Goal: Transaction & Acquisition: Purchase product/service

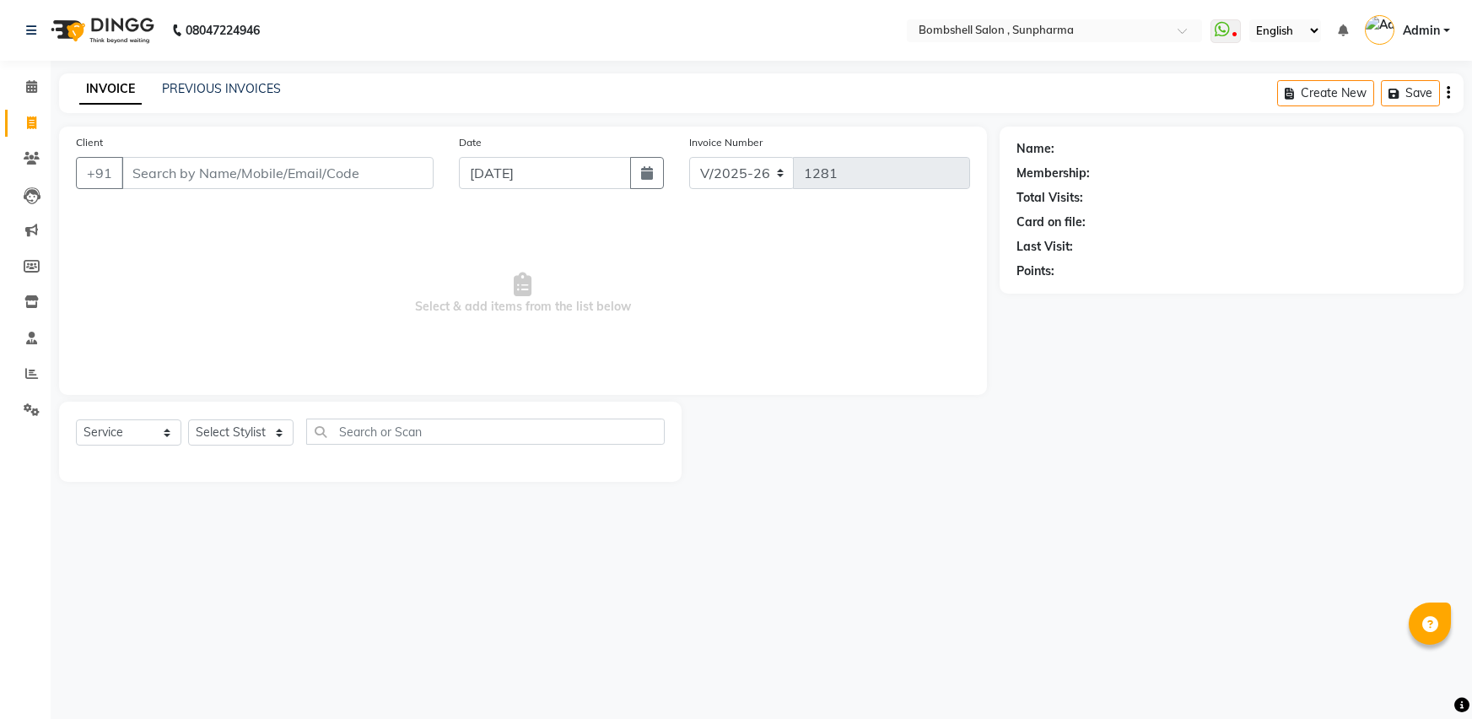
select select "4965"
select select "service"
drag, startPoint x: 0, startPoint y: 0, endPoint x: 222, endPoint y: 428, distance: 481.8
click at [222, 428] on select "Select Stylist [PERSON_NAME] Ananta [PERSON_NAME] [PERSON_NAME] dhanlaxmi poona…" at bounding box center [240, 432] width 105 height 26
select select "74825"
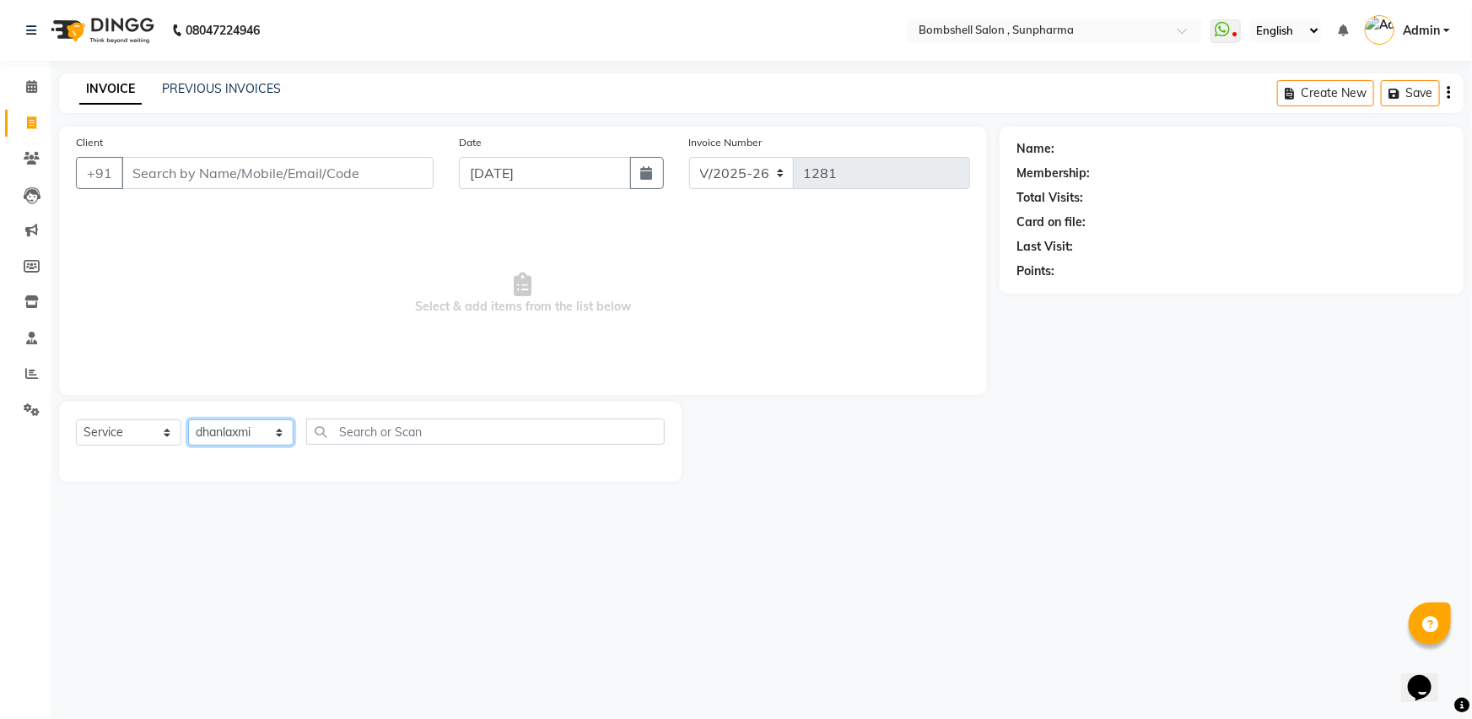
click at [188, 419] on select "Select Stylist [PERSON_NAME] Ananta [PERSON_NAME] [PERSON_NAME] dhanlaxmi poona…" at bounding box center [240, 432] width 105 height 26
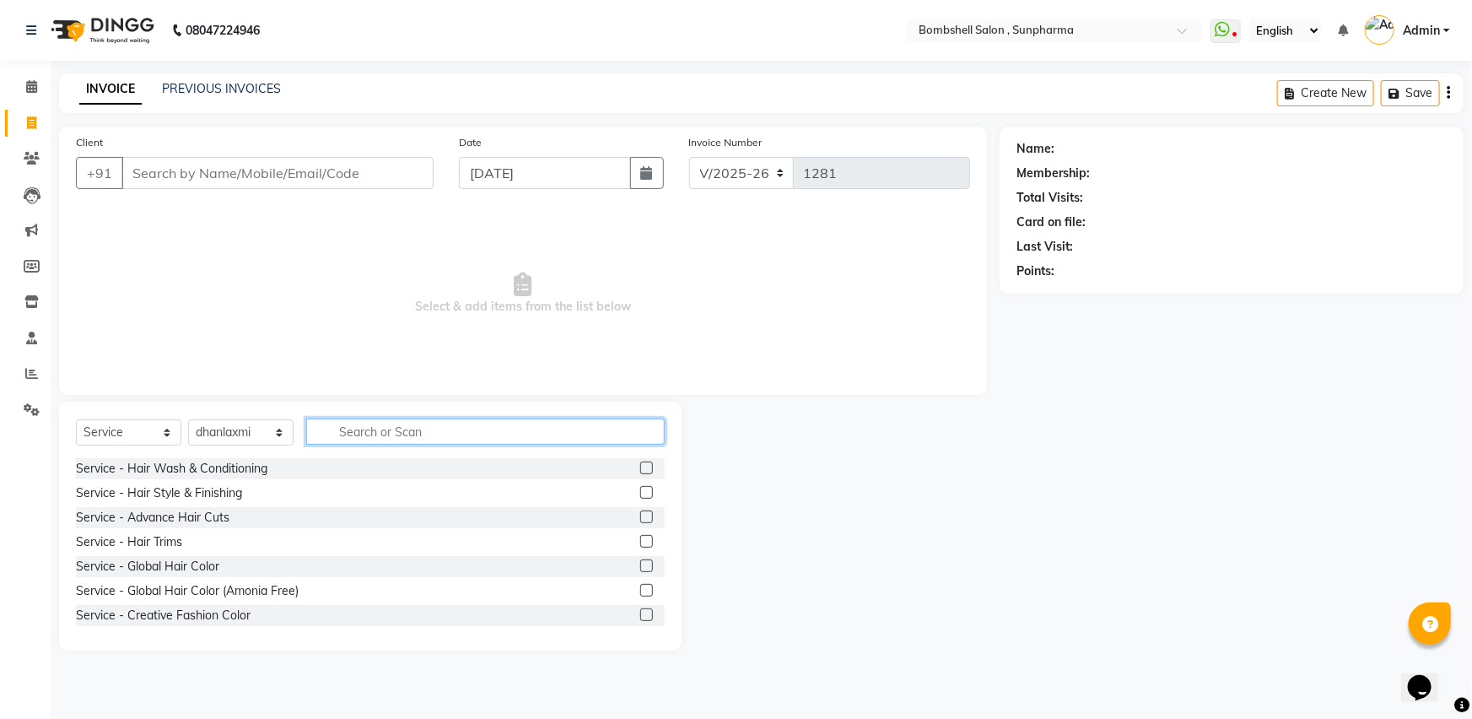
click at [368, 432] on input "text" at bounding box center [485, 431] width 359 height 26
type input "s"
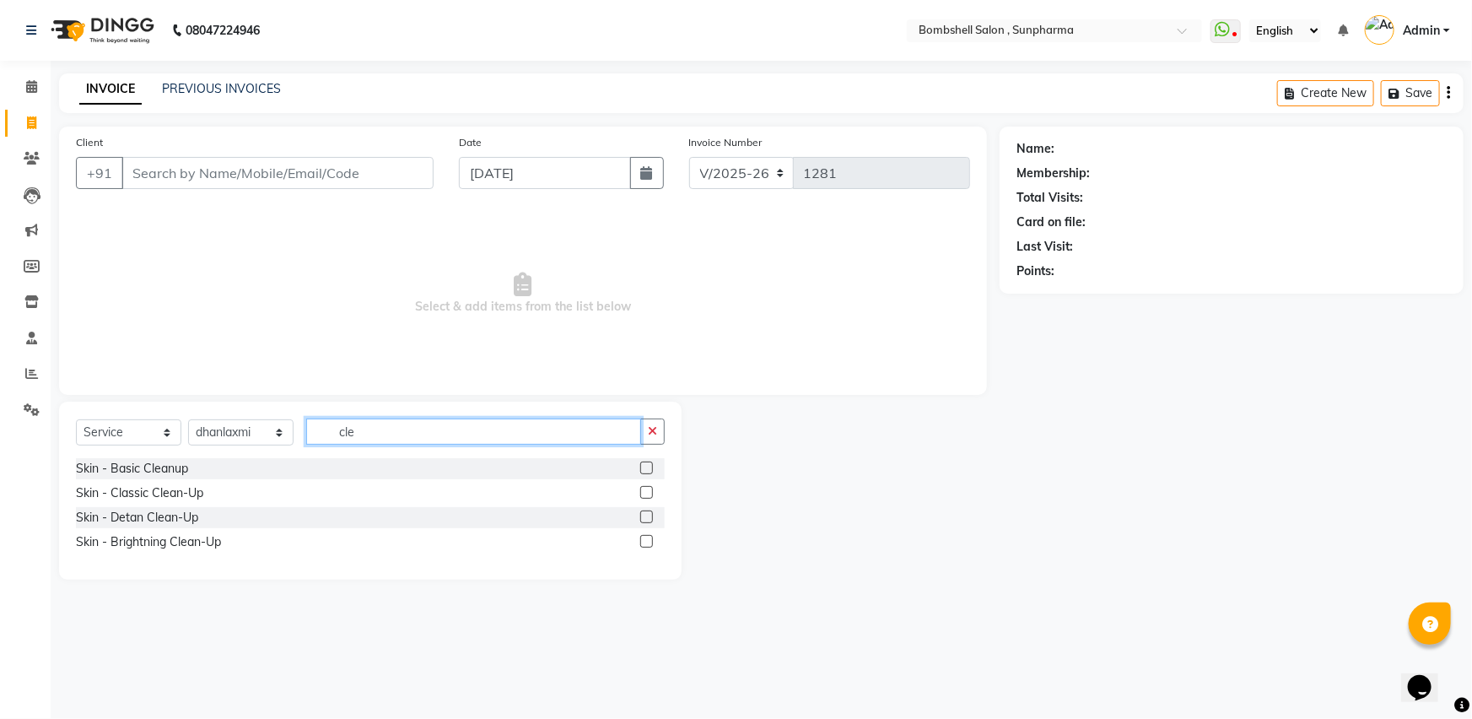
type input "cle"
click at [644, 512] on label at bounding box center [646, 516] width 13 height 13
click at [644, 512] on input "checkbox" at bounding box center [645, 517] width 11 height 11
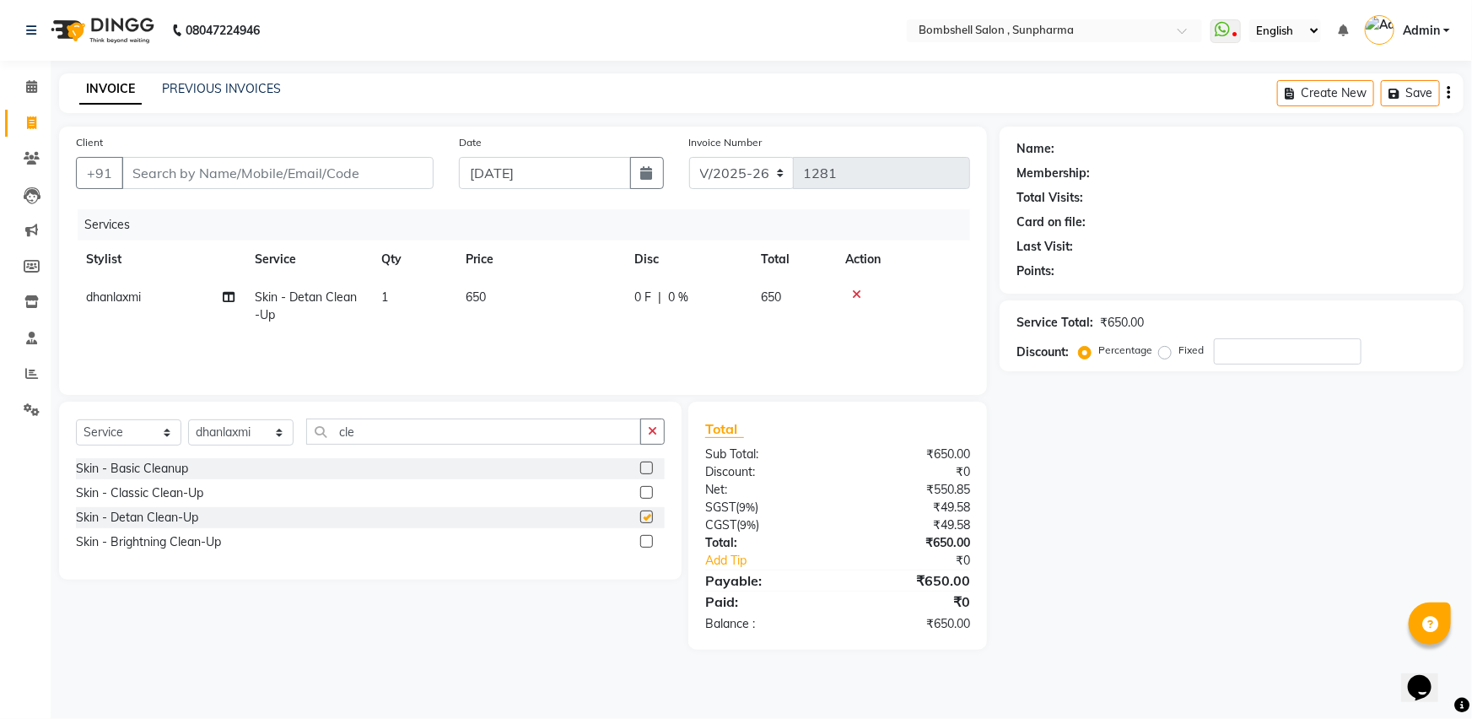
checkbox input "false"
click at [488, 300] on td "650" at bounding box center [540, 306] width 169 height 56
select select "74825"
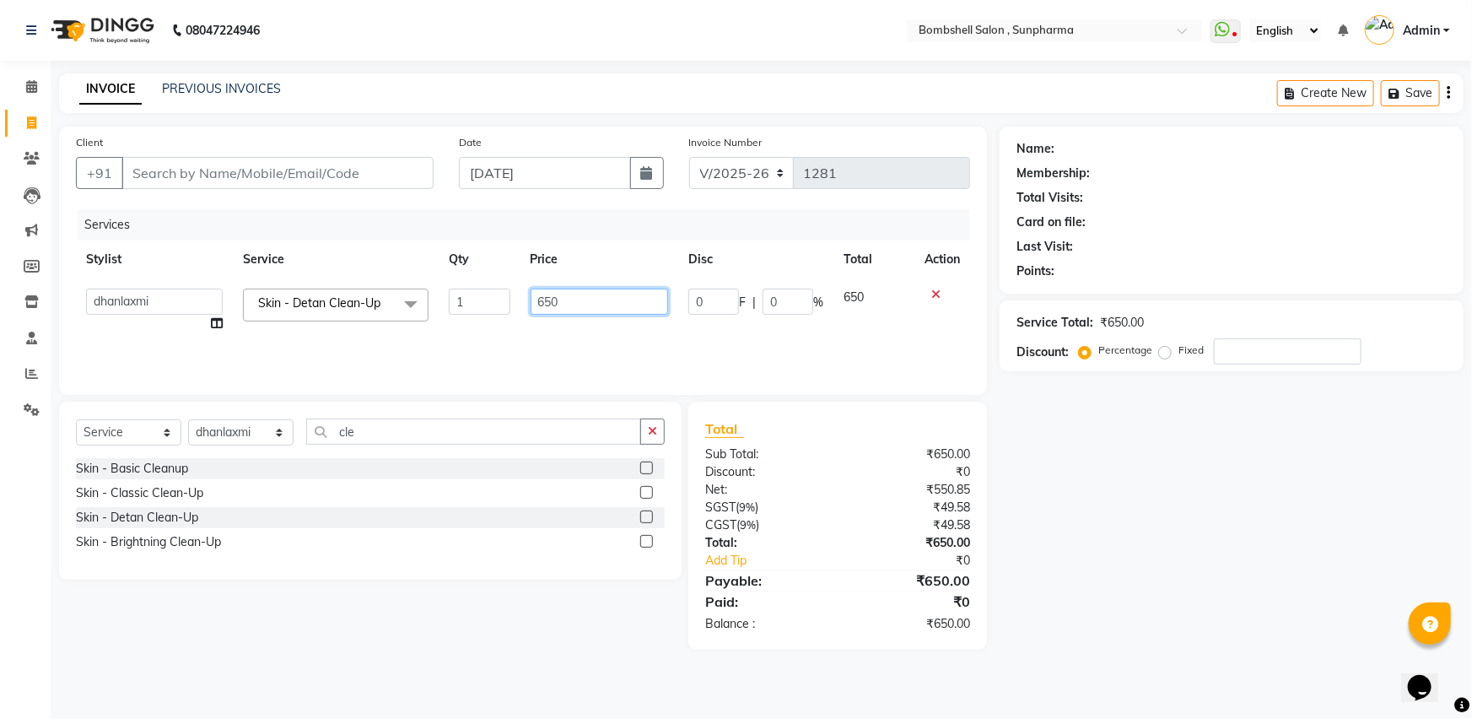
click at [553, 310] on input "650" at bounding box center [600, 301] width 138 height 26
click at [571, 299] on input "650" at bounding box center [600, 301] width 138 height 26
type input "6"
type input "850"
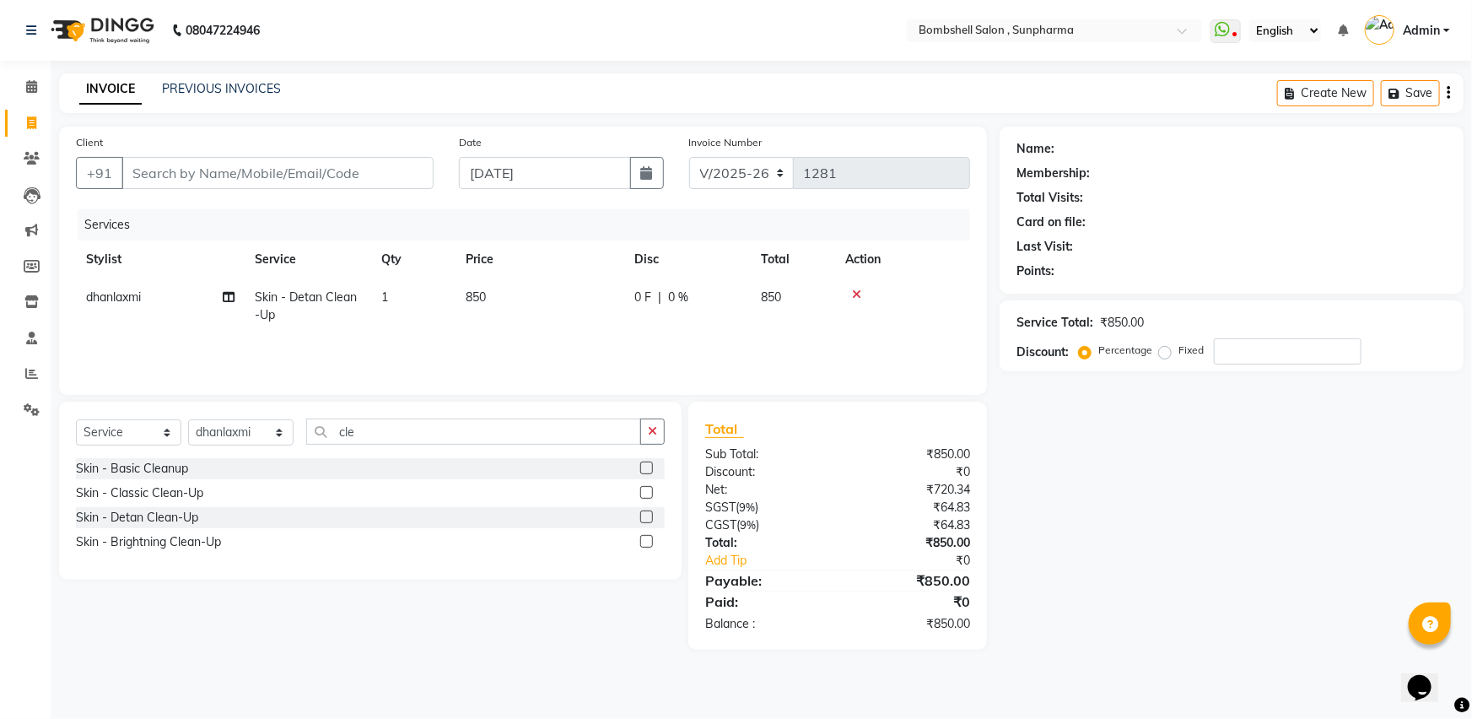
click at [1167, 599] on div "Name: Membership: Total Visits: Card on file: Last Visit: Points: Service Total…" at bounding box center [1238, 388] width 477 height 523
click at [655, 426] on icon "button" at bounding box center [652, 431] width 9 height 12
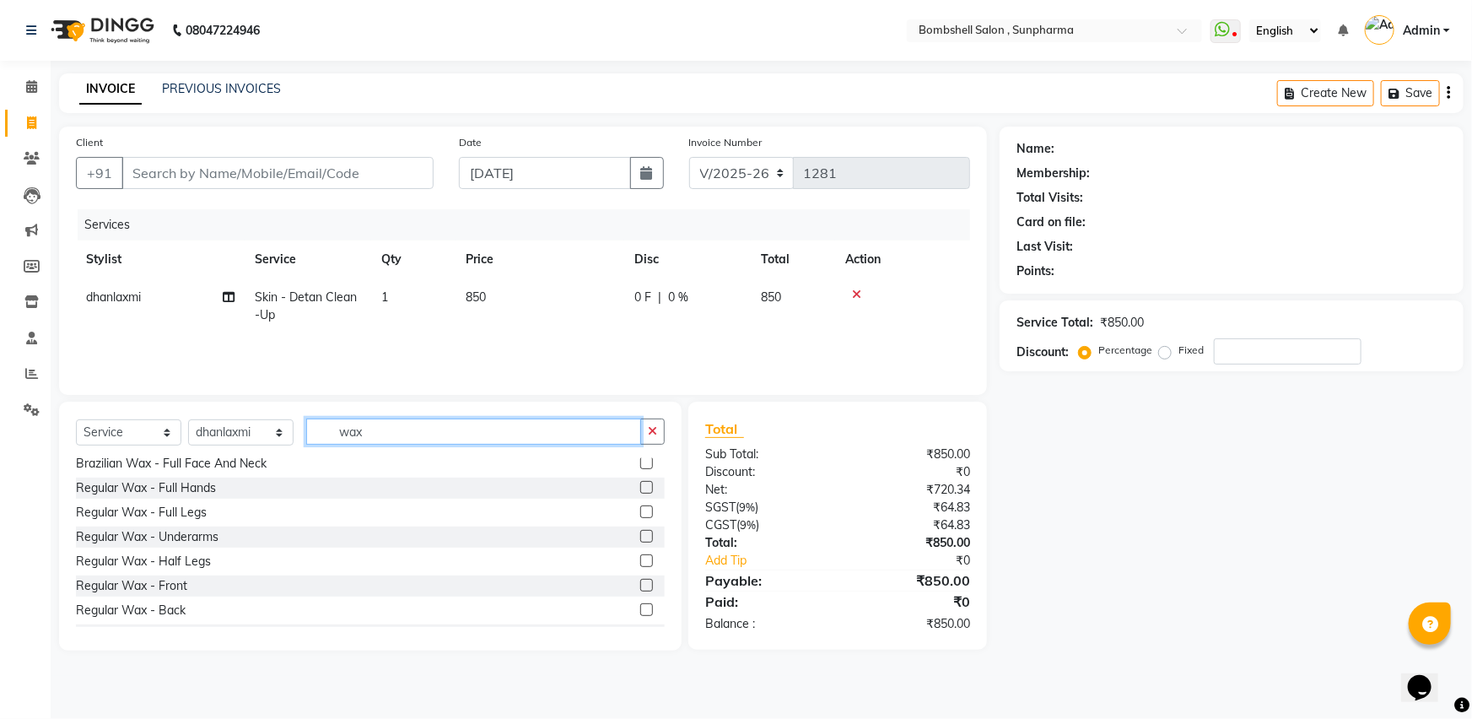
scroll to position [153, 0]
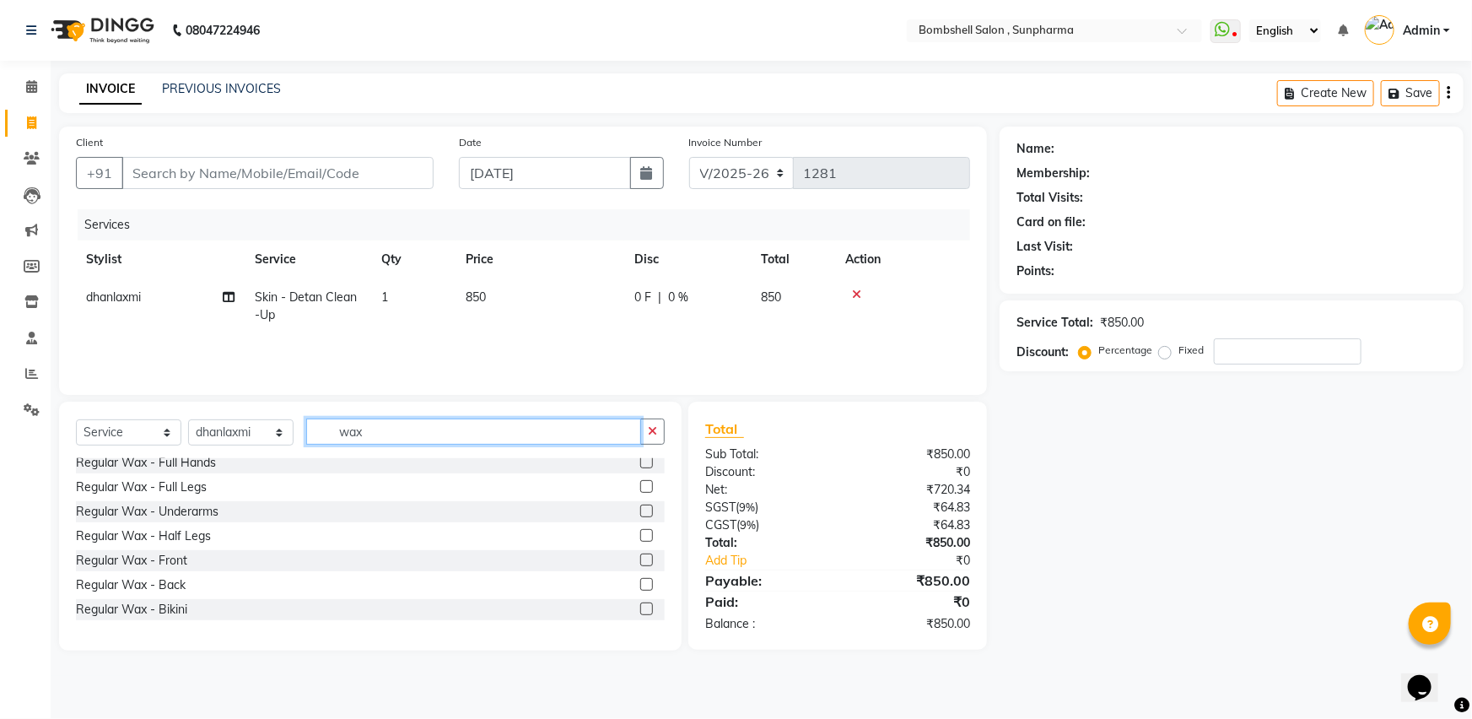
type input "wax"
click at [640, 535] on label at bounding box center [646, 535] width 13 height 13
click at [640, 535] on input "checkbox" at bounding box center [645, 536] width 11 height 11
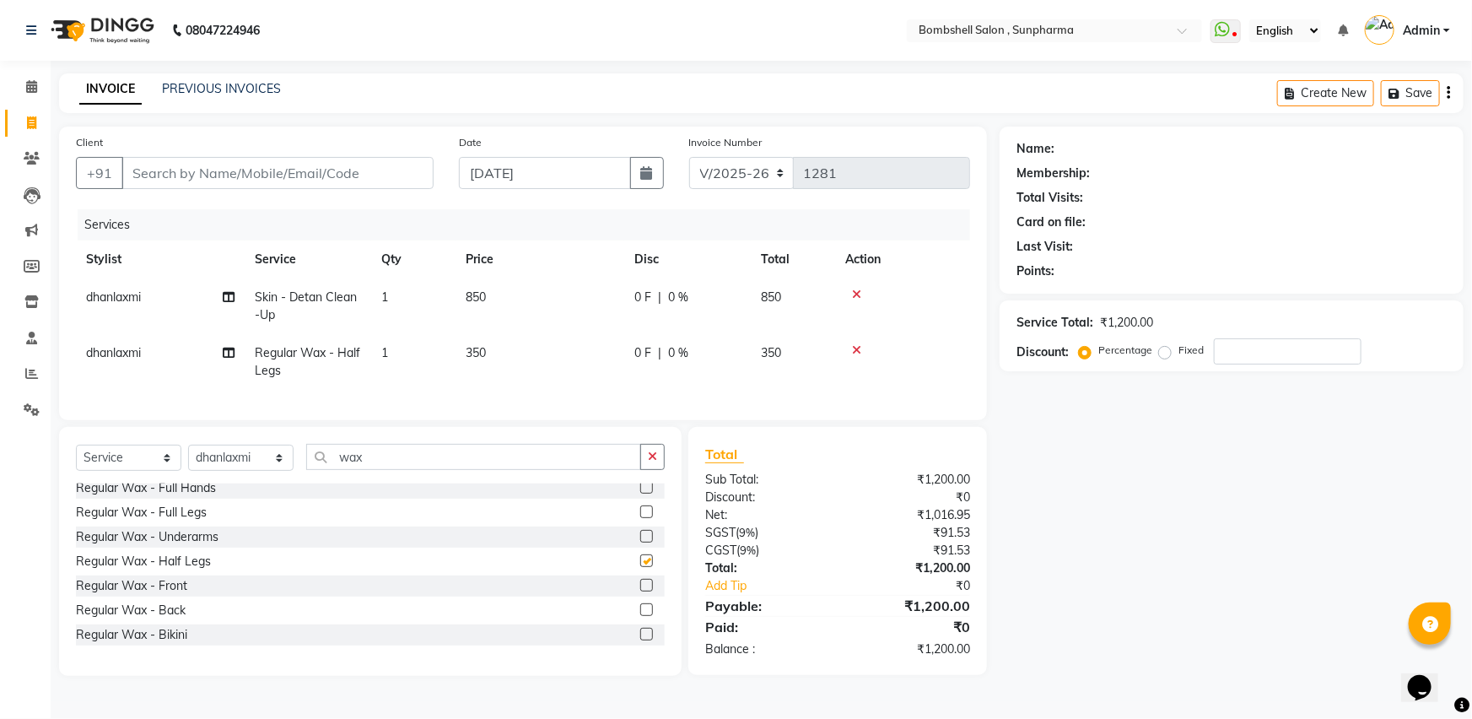
checkbox input "false"
click at [228, 352] on icon at bounding box center [229, 353] width 12 height 12
select select "74825"
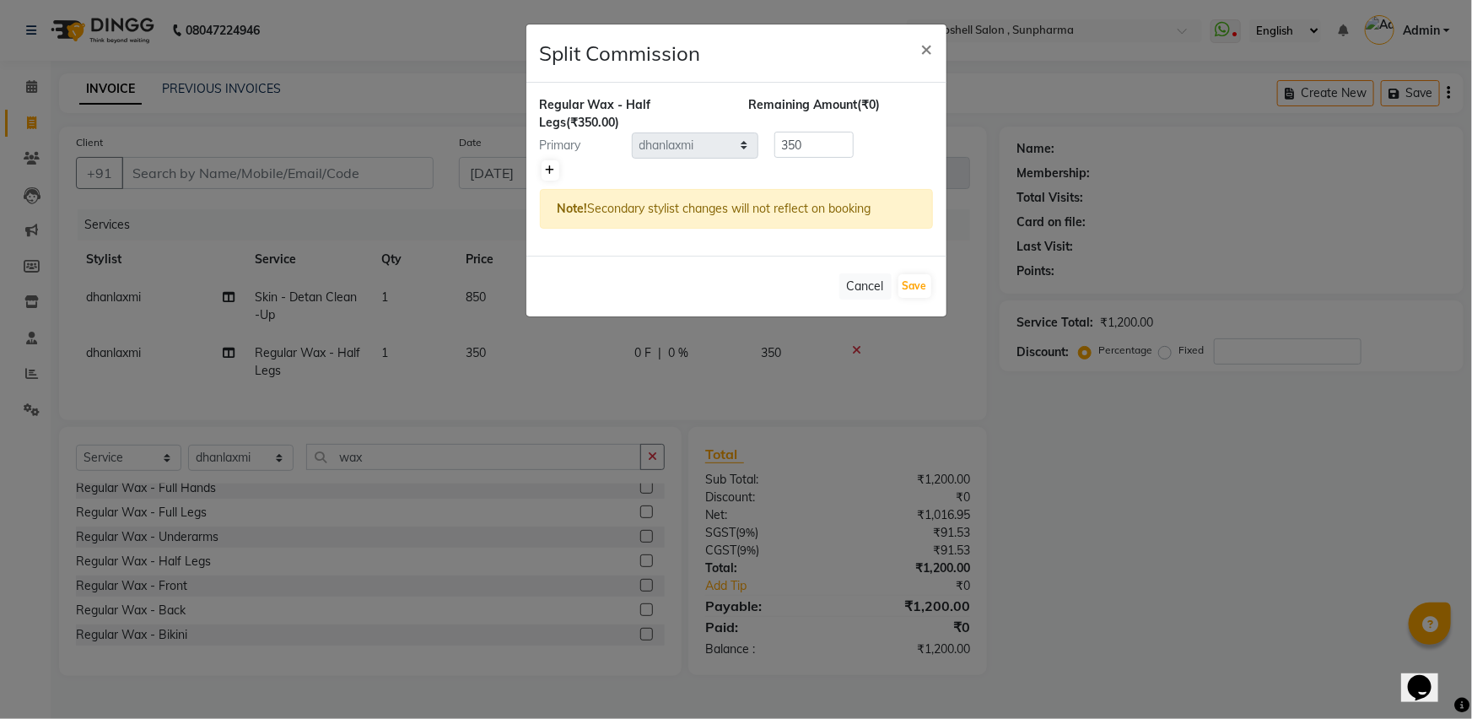
click at [549, 167] on icon at bounding box center [550, 170] width 9 height 10
type input "175"
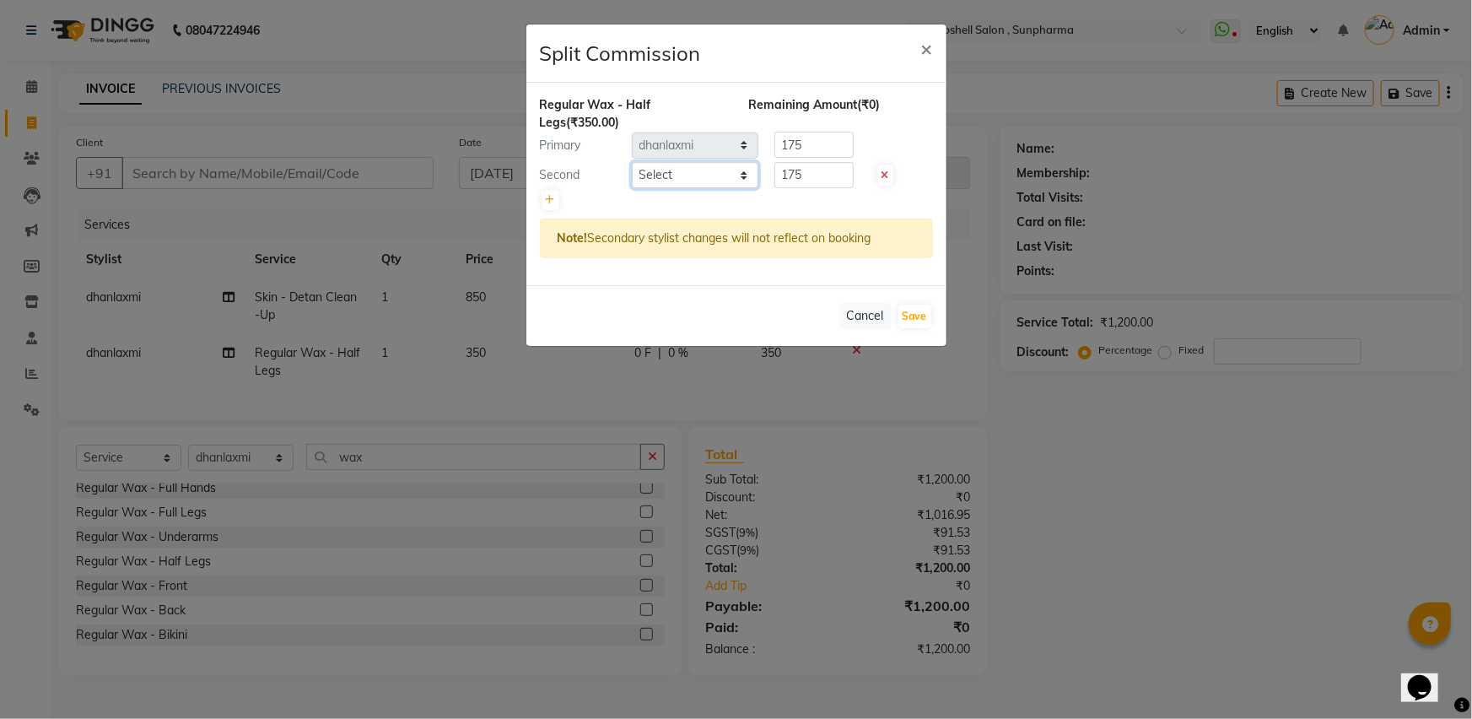
click at [666, 175] on select "Select [PERSON_NAME] Ananta [PERSON_NAME] [PERSON_NAME] [PERSON_NAME]" at bounding box center [695, 175] width 127 height 26
select select "86696"
click at [632, 162] on select "Select [PERSON_NAME] Ananta [PERSON_NAME] [PERSON_NAME] [PERSON_NAME]" at bounding box center [695, 175] width 127 height 26
click at [913, 323] on button "Save" at bounding box center [914, 317] width 33 height 24
select select "Select"
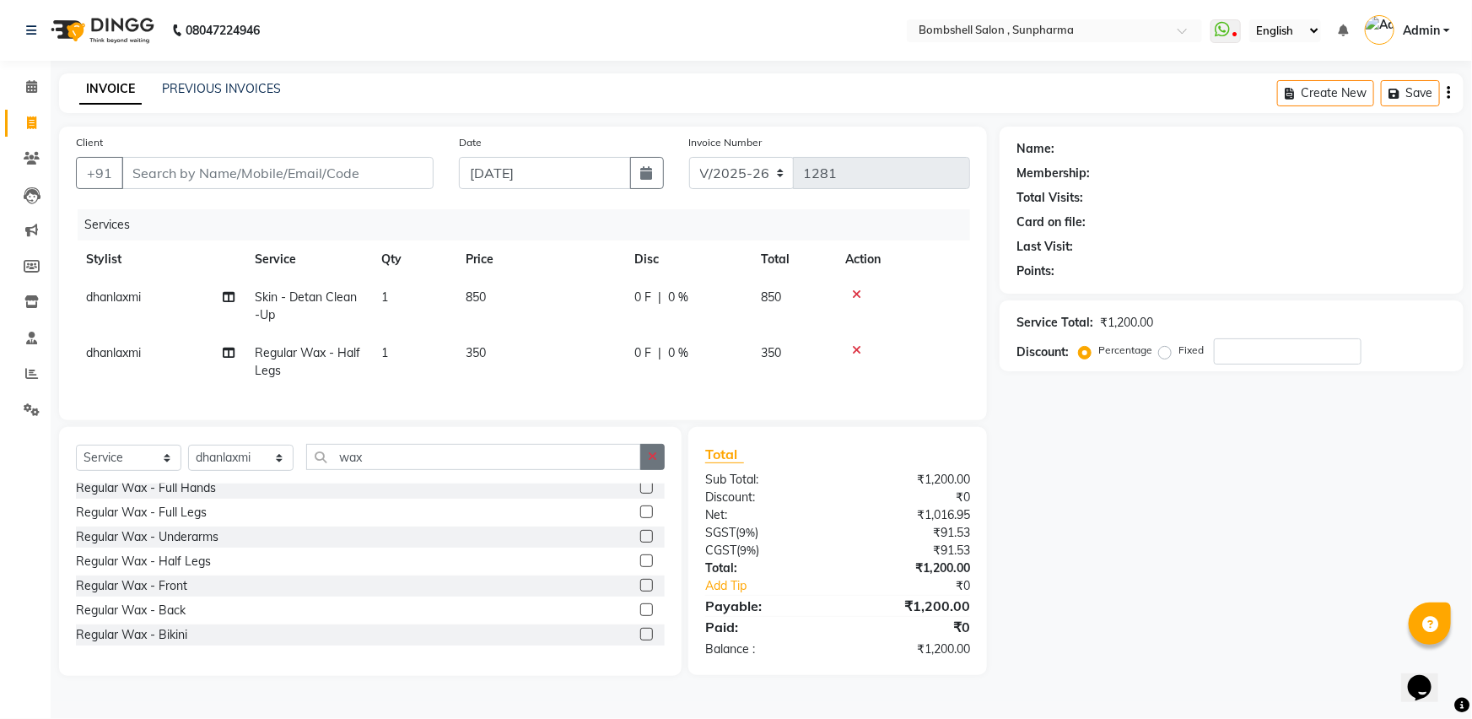
click at [655, 462] on icon "button" at bounding box center [652, 456] width 9 height 12
click at [231, 467] on select "Select Stylist [PERSON_NAME] Ananta [PERSON_NAME] [PERSON_NAME] dhanlaxmi poona…" at bounding box center [240, 458] width 105 height 26
select select "59017"
click at [188, 458] on select "Select Stylist [PERSON_NAME] Ananta [PERSON_NAME] [PERSON_NAME] dhanlaxmi poona…" at bounding box center [240, 458] width 105 height 26
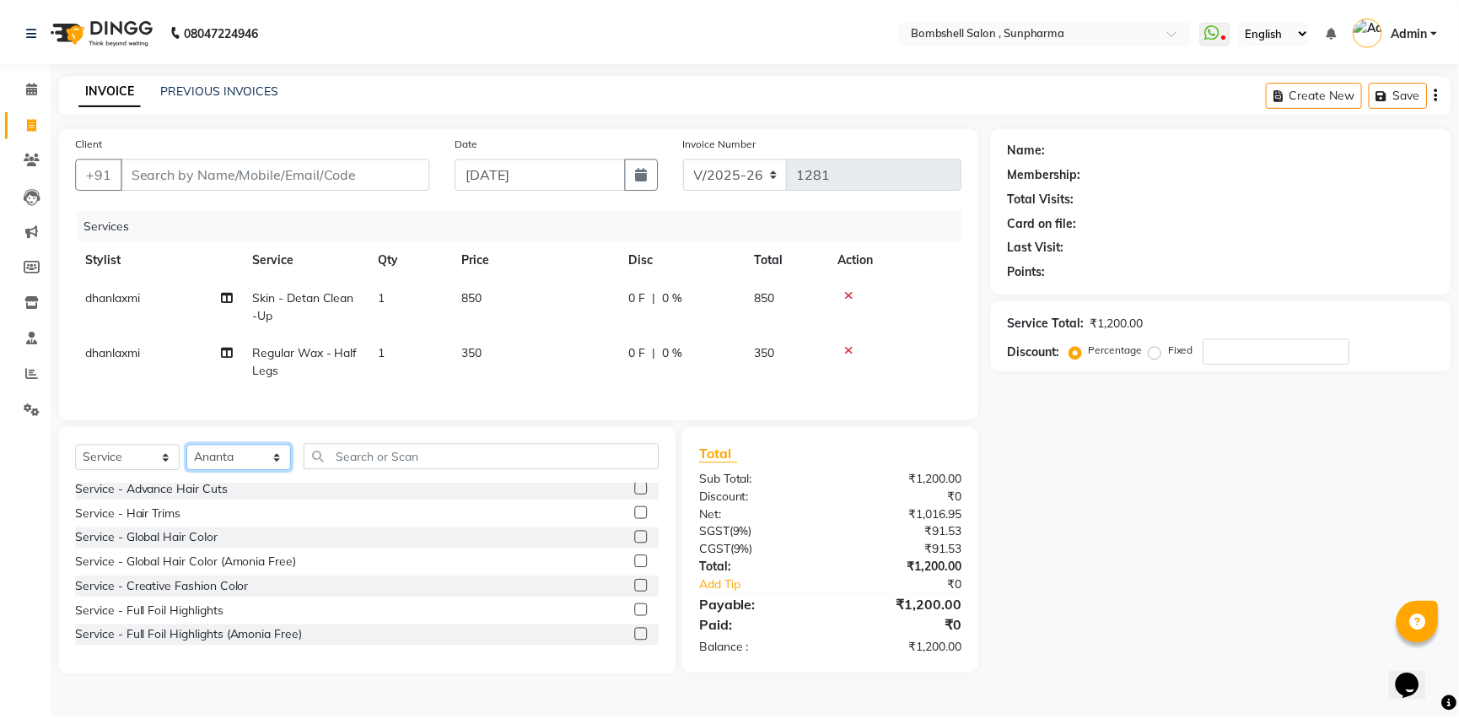
scroll to position [0, 0]
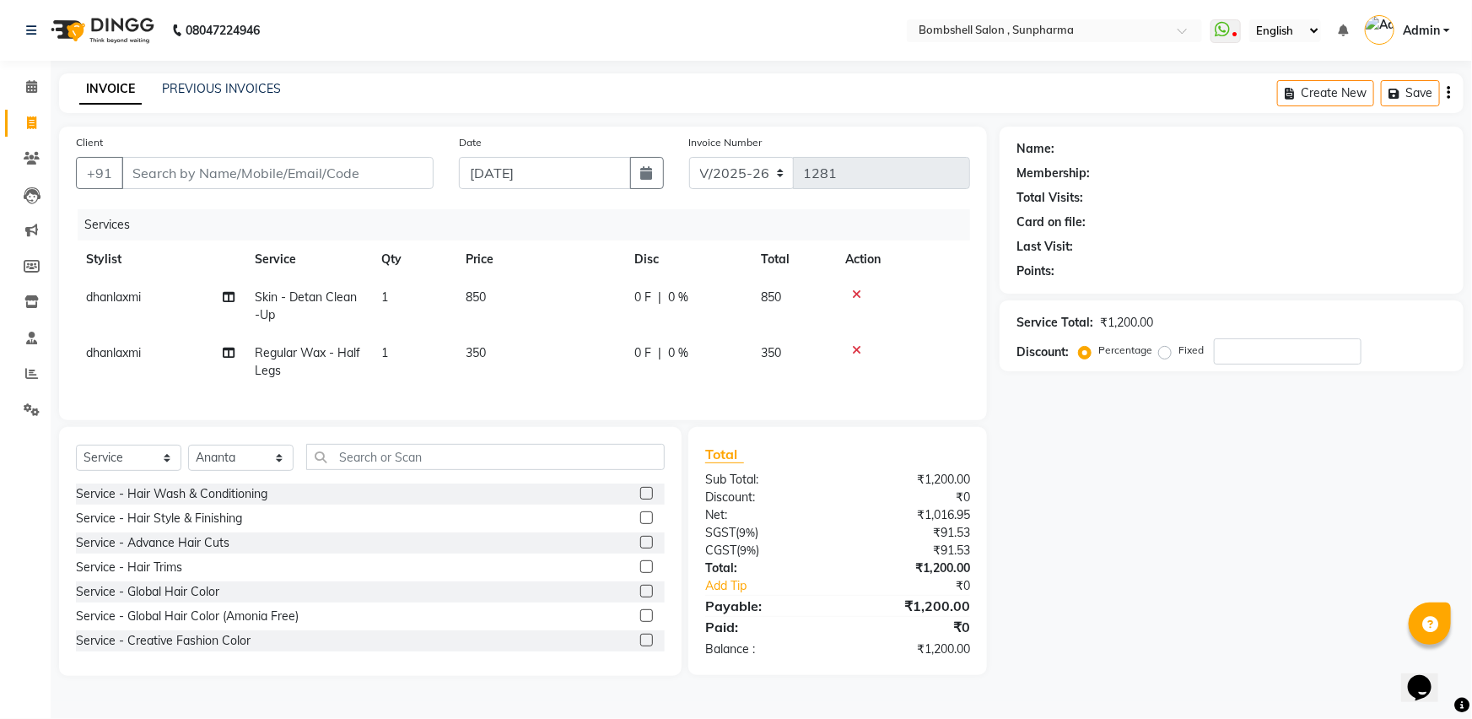
click at [640, 499] on label at bounding box center [646, 493] width 13 height 13
click at [640, 499] on input "checkbox" at bounding box center [645, 493] width 11 height 11
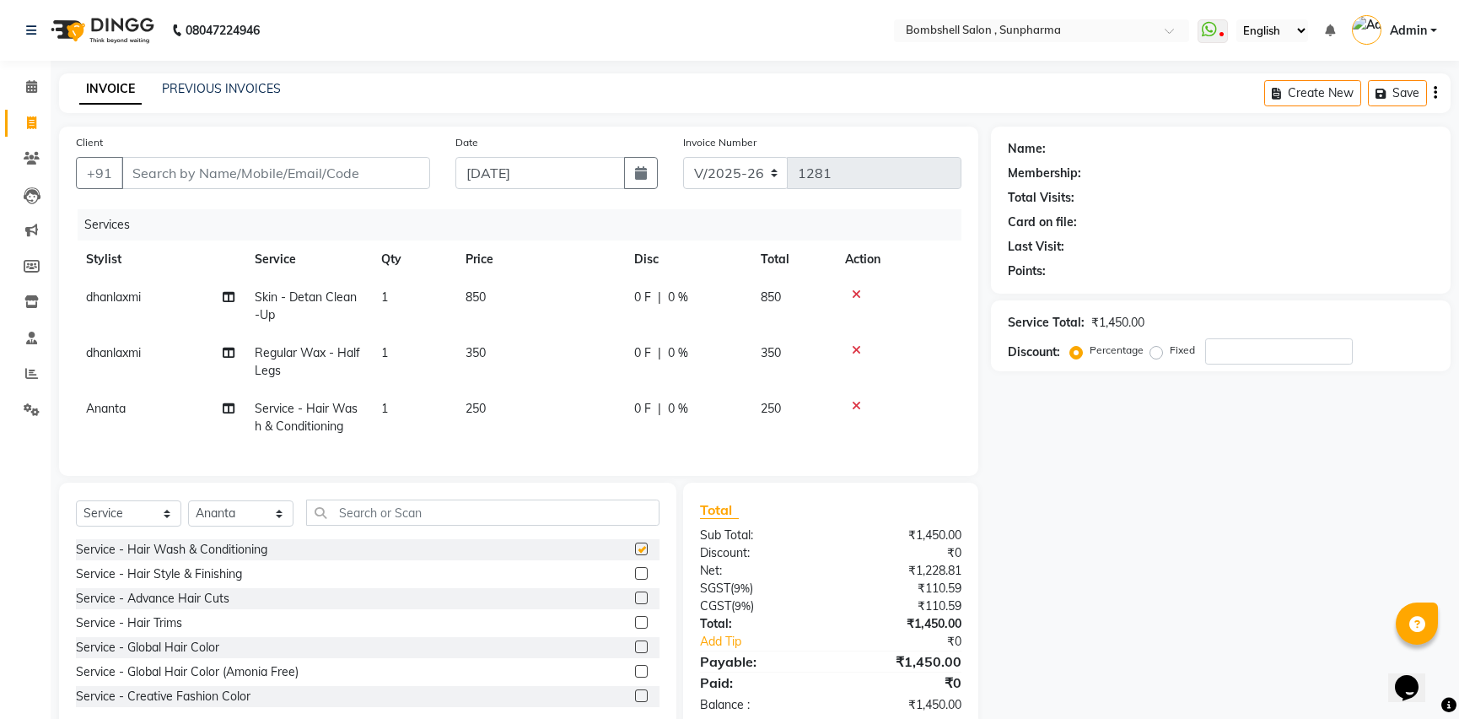
checkbox input "false"
click at [481, 407] on span "250" at bounding box center [476, 408] width 20 height 15
select select "59017"
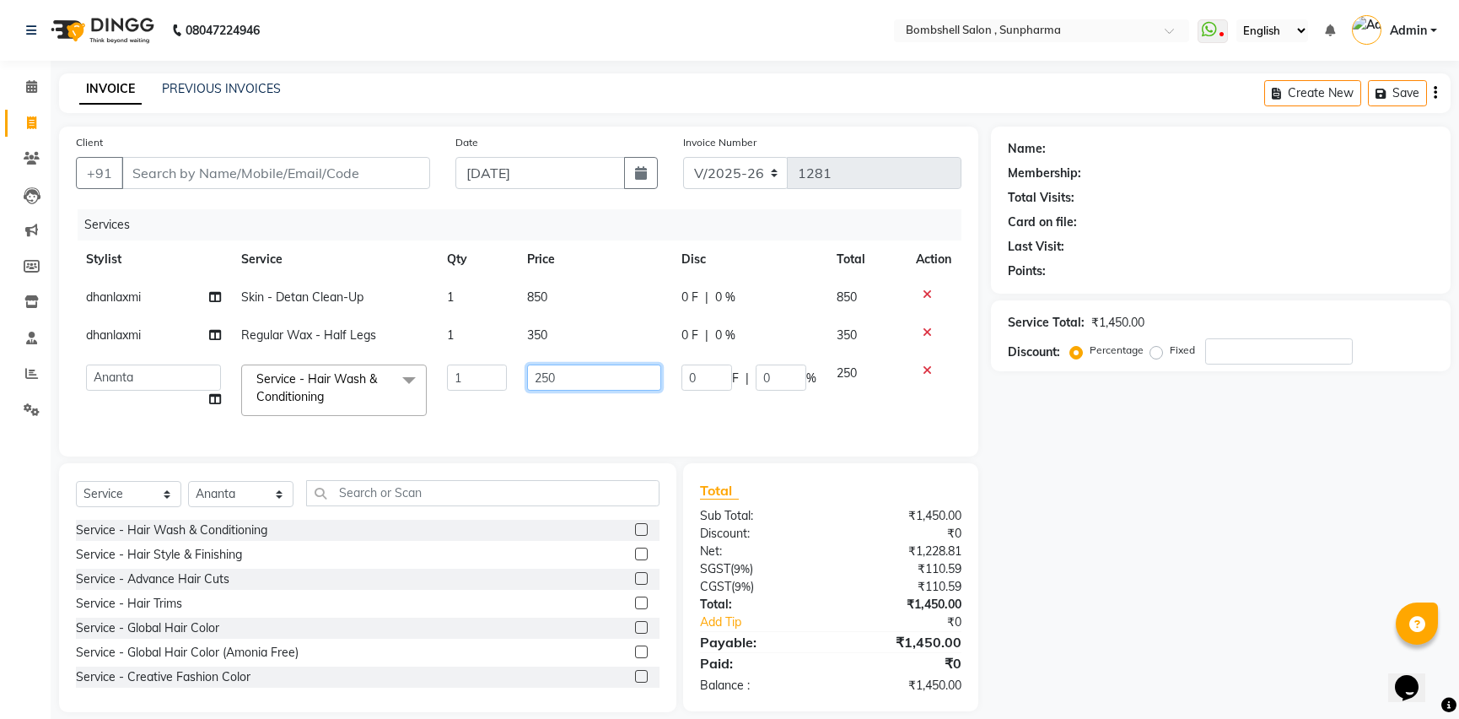
click at [576, 375] on input "250" at bounding box center [594, 377] width 134 height 26
type input "2"
type input "300"
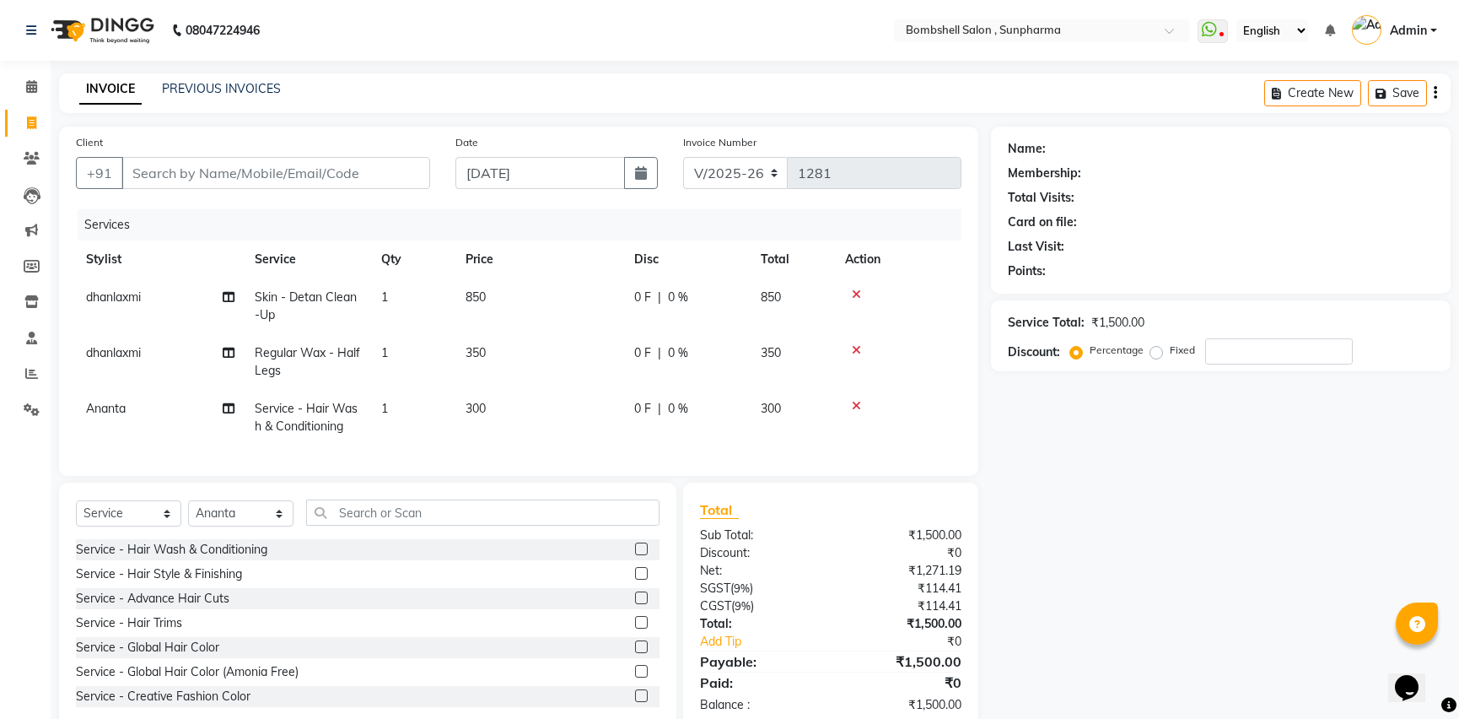
click at [1008, 429] on div "Name: Membership: Total Visits: Card on file: Last Visit: Points: Service Total…" at bounding box center [1227, 429] width 472 height 605
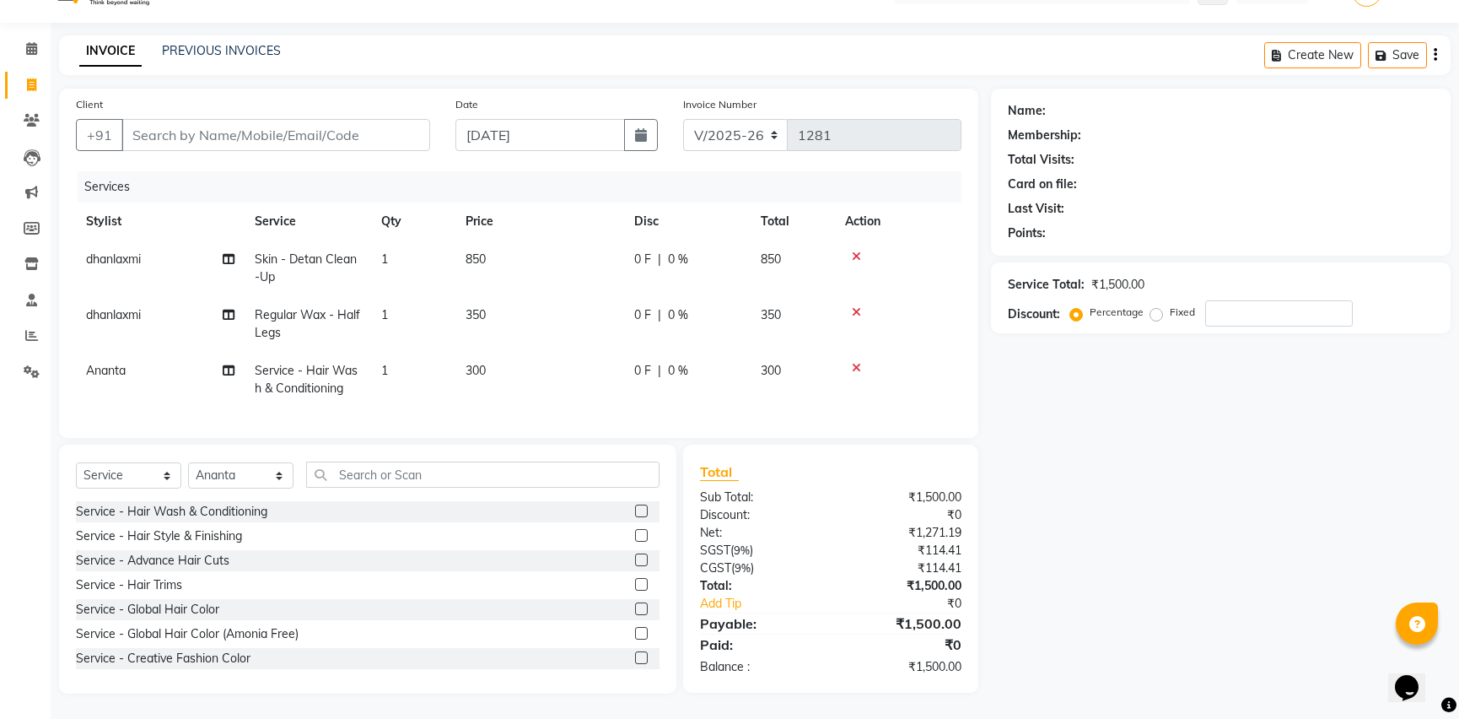
click at [493, 362] on td "300" at bounding box center [540, 380] width 169 height 56
select select "59017"
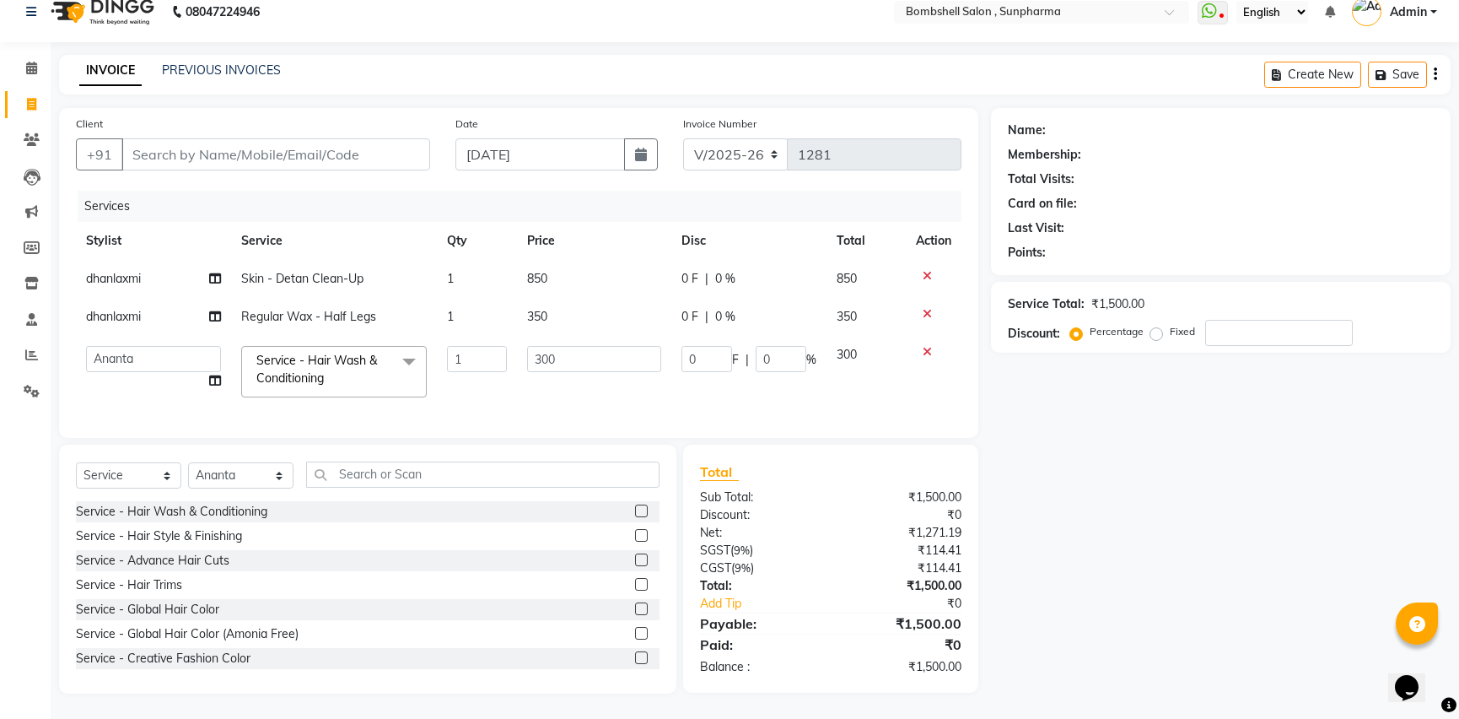
scroll to position [31, 0]
click at [555, 355] on input "300" at bounding box center [594, 359] width 134 height 26
type input "3"
type input "340"
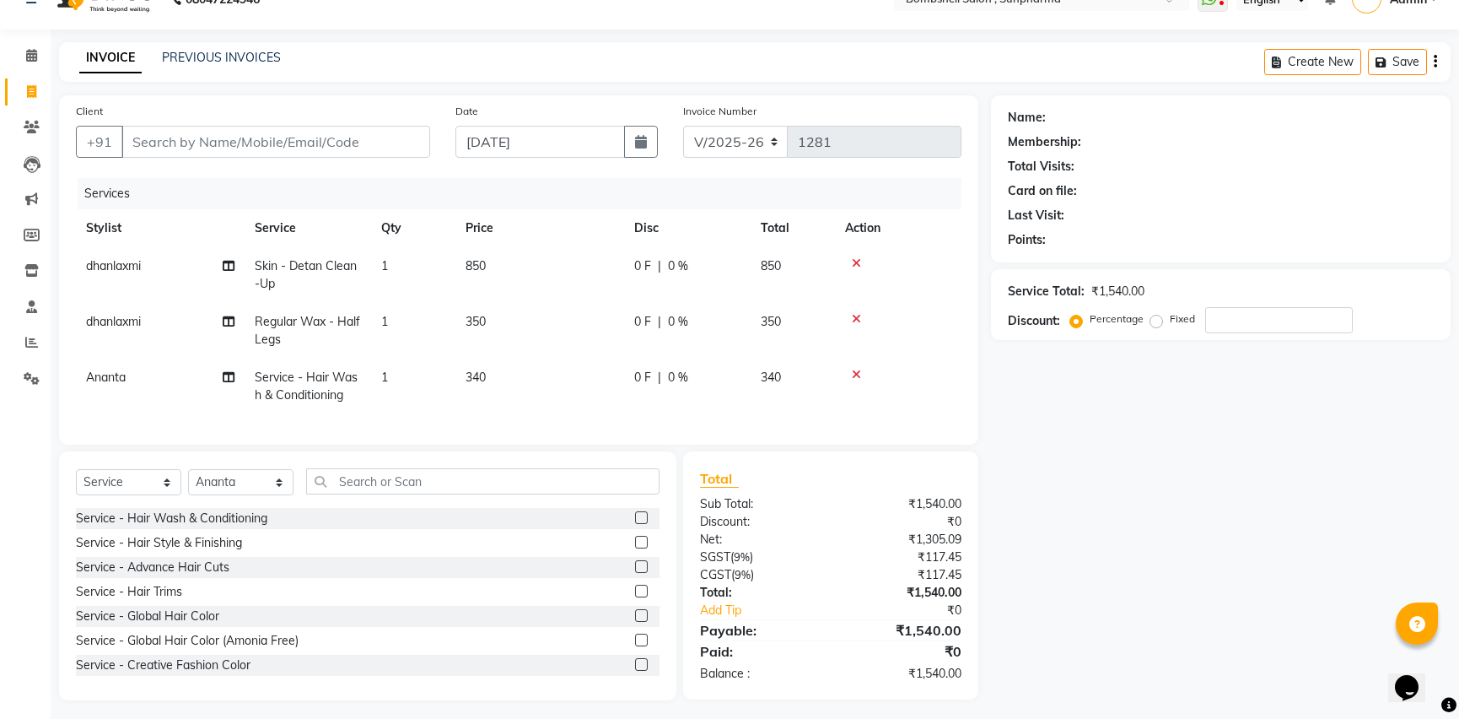
click at [1012, 455] on div "Name: Membership: Total Visits: Card on file: Last Visit: Points: Service Total…" at bounding box center [1227, 397] width 472 height 605
click at [322, 142] on input "Client" at bounding box center [275, 142] width 309 height 32
type input "7"
type input "0"
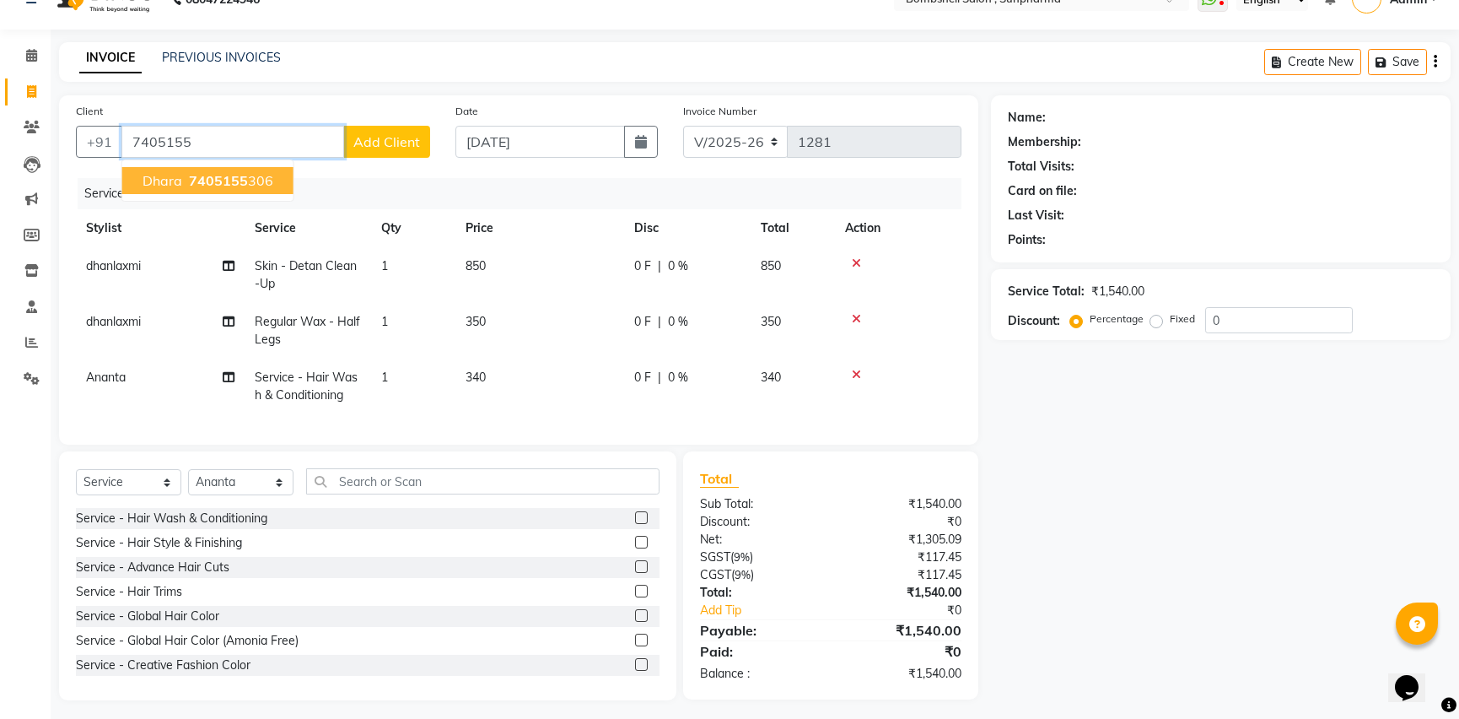
click at [278, 170] on button "Dhara 7405155 306" at bounding box center [207, 180] width 171 height 27
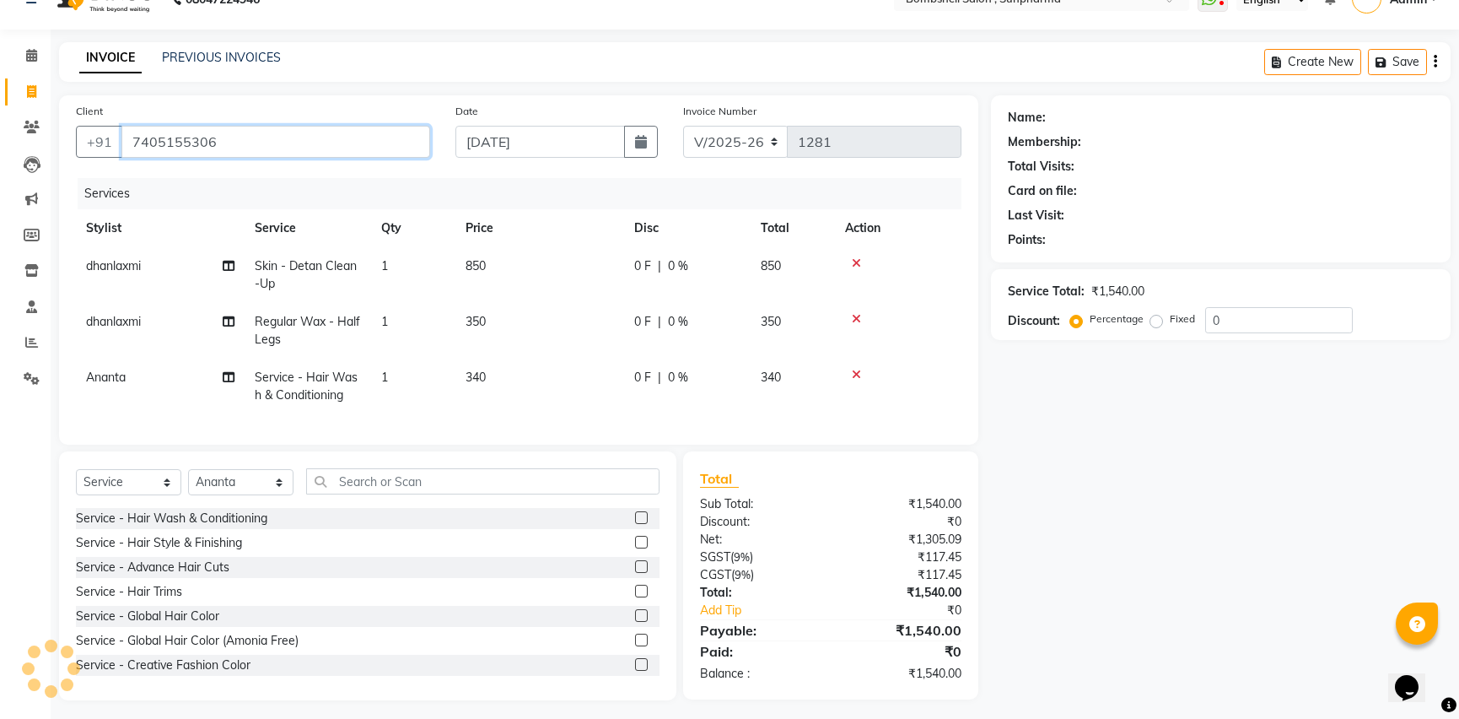
type input "7405155306"
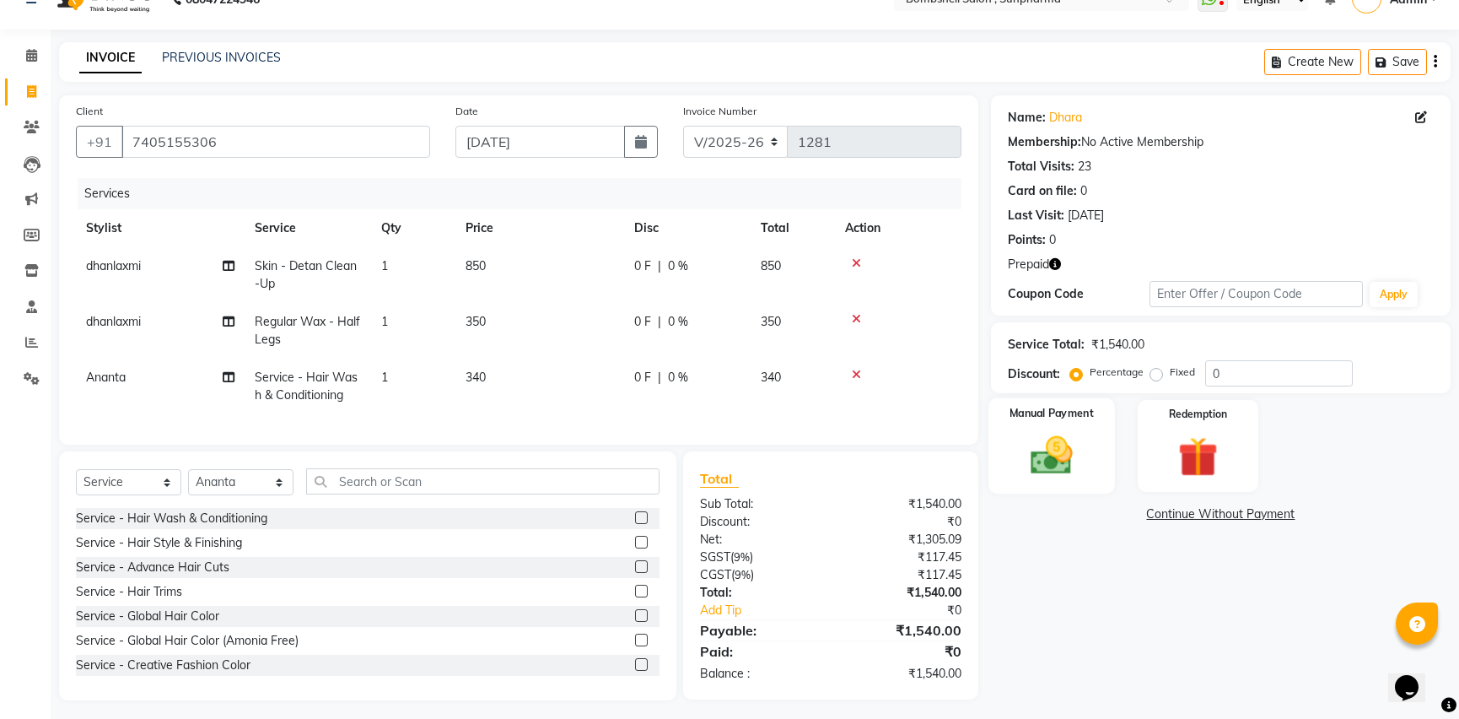
click at [1037, 429] on div "Manual Payment" at bounding box center [1052, 446] width 126 height 96
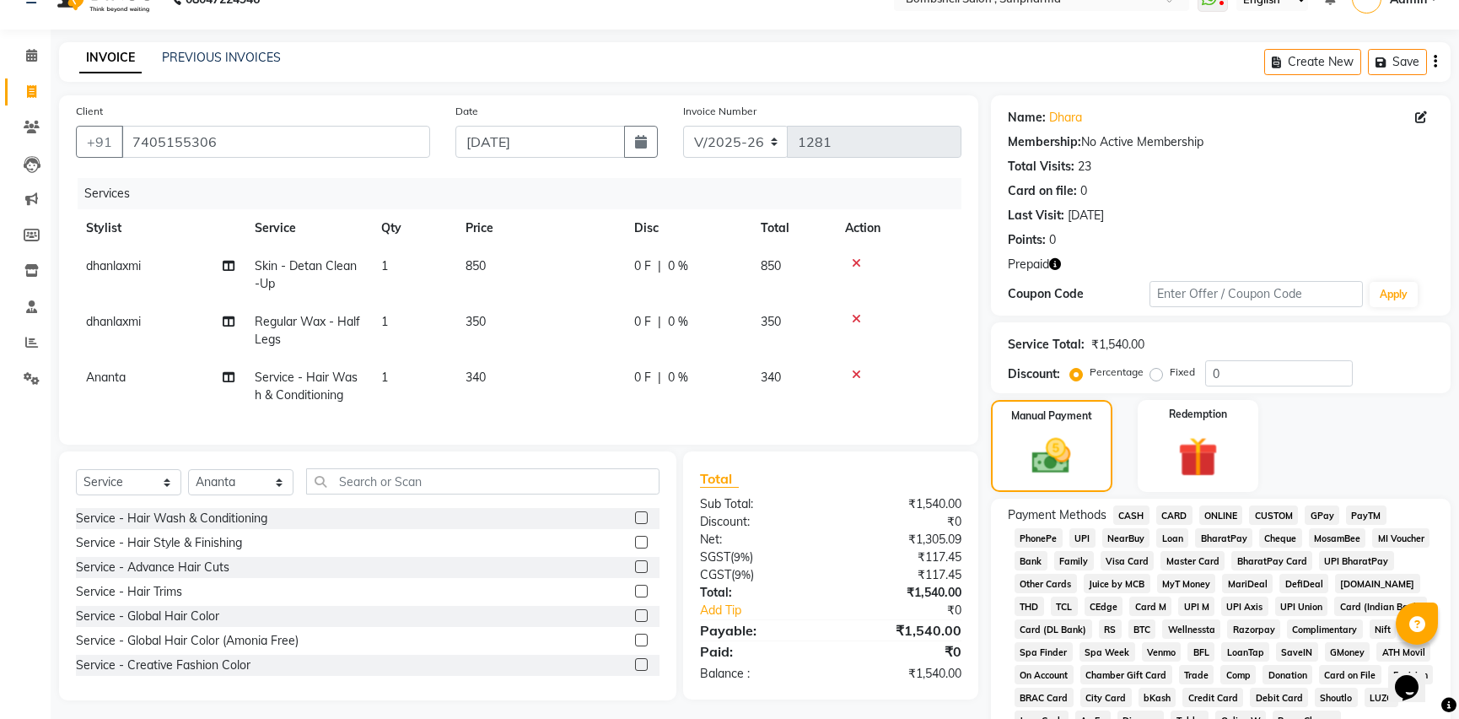
click at [1329, 513] on span "GPay" at bounding box center [1322, 514] width 35 height 19
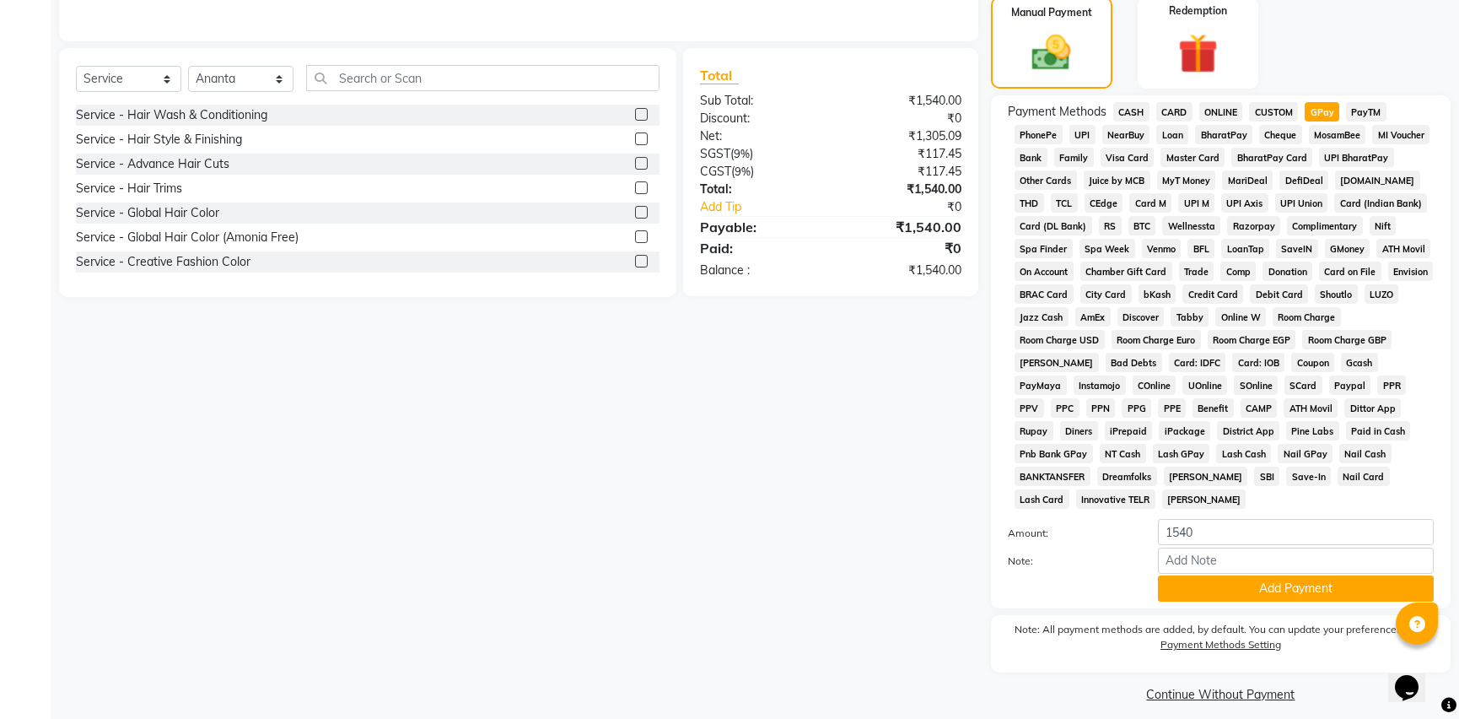
scroll to position [448, 0]
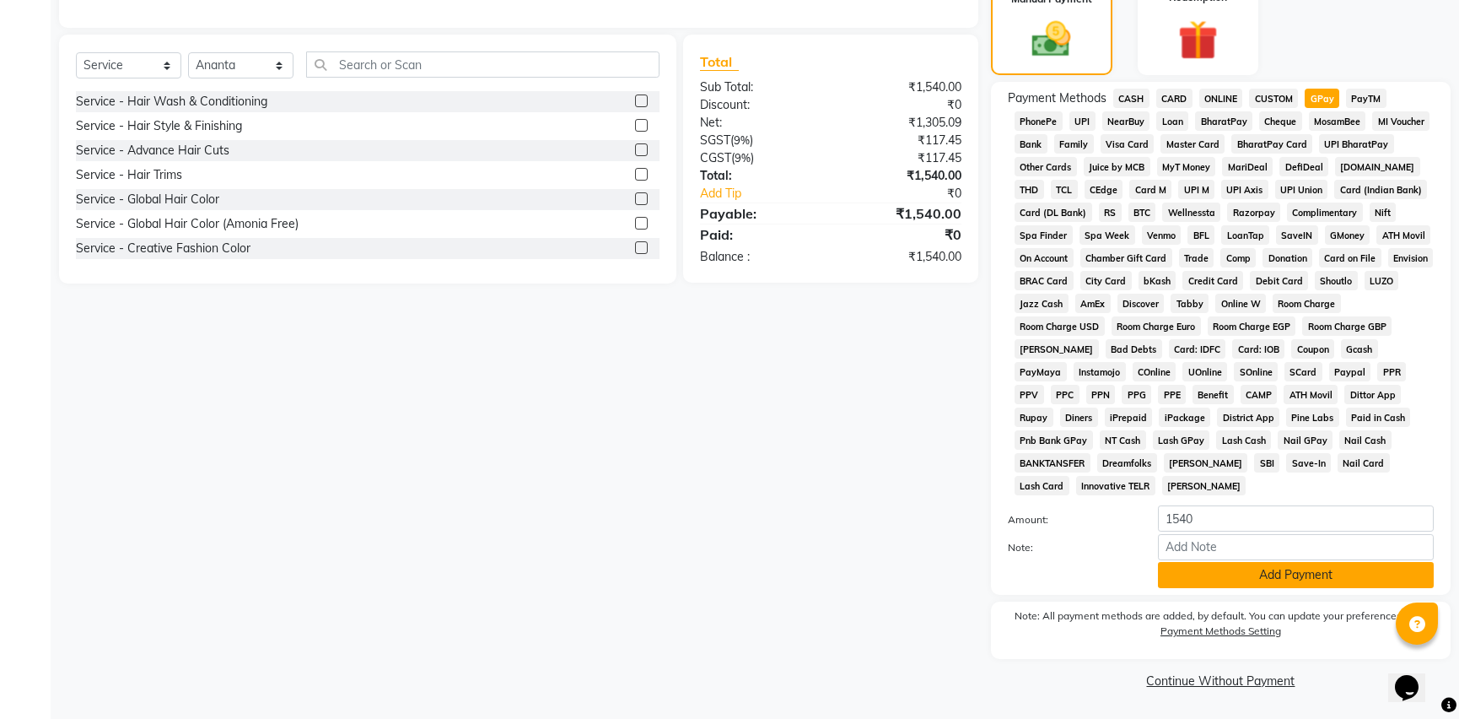
click at [1290, 565] on button "Add Payment" at bounding box center [1296, 575] width 276 height 26
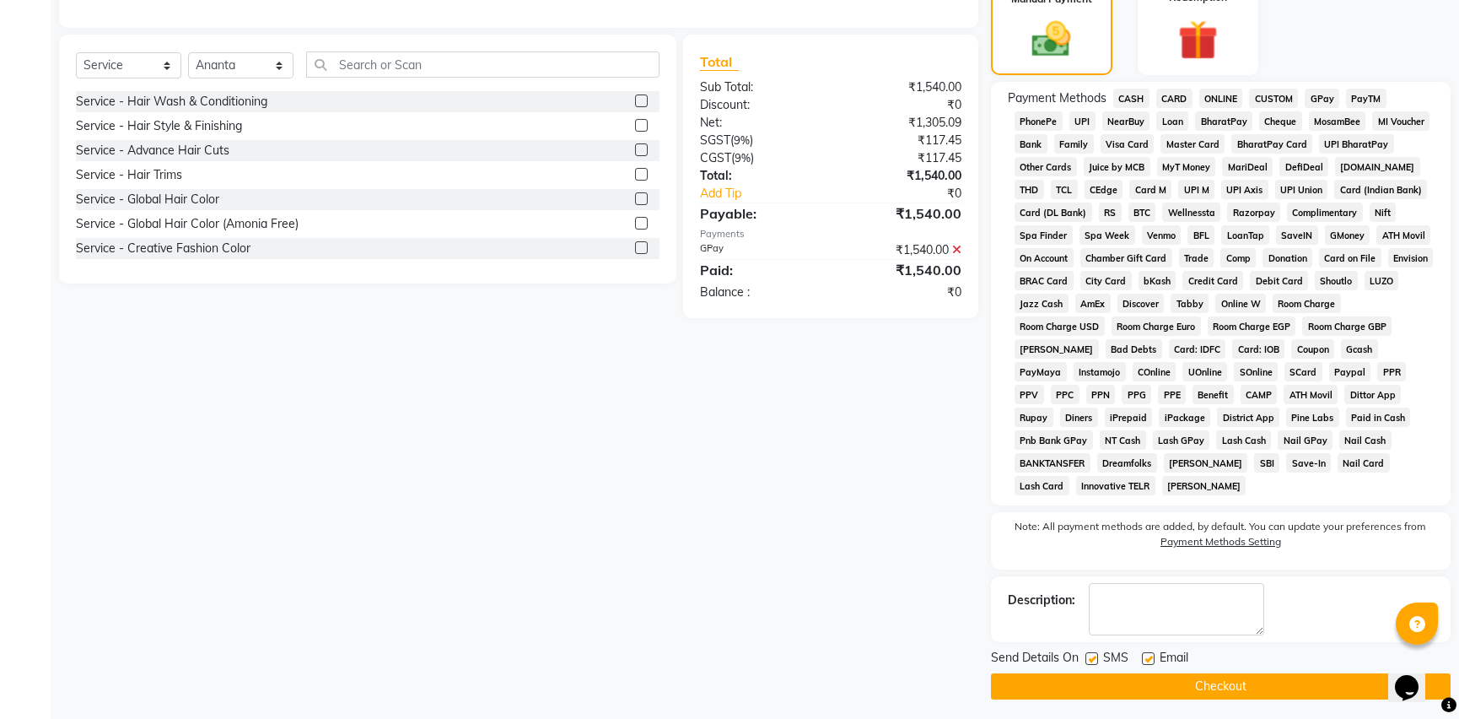
click at [1254, 684] on button "Checkout" at bounding box center [1221, 686] width 460 height 26
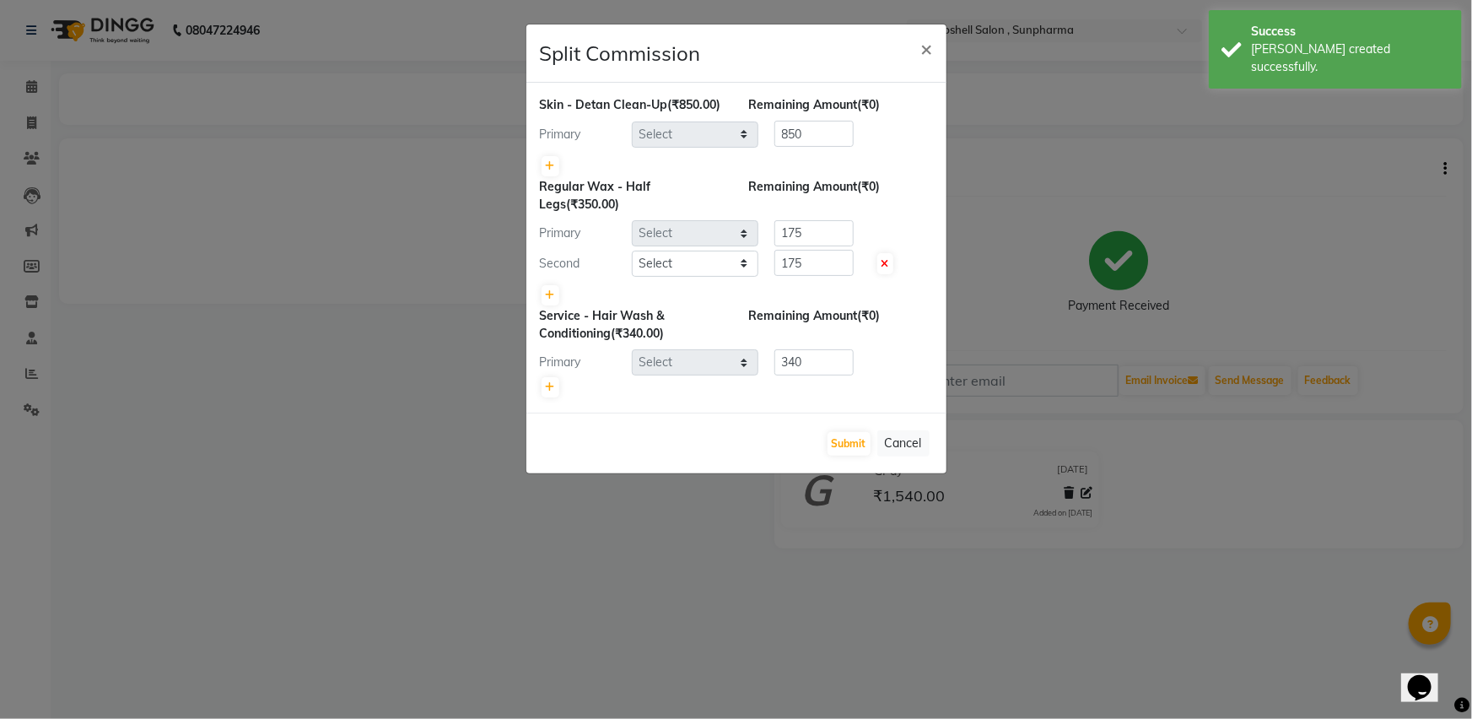
select select "74825"
select select "86696"
select select "59017"
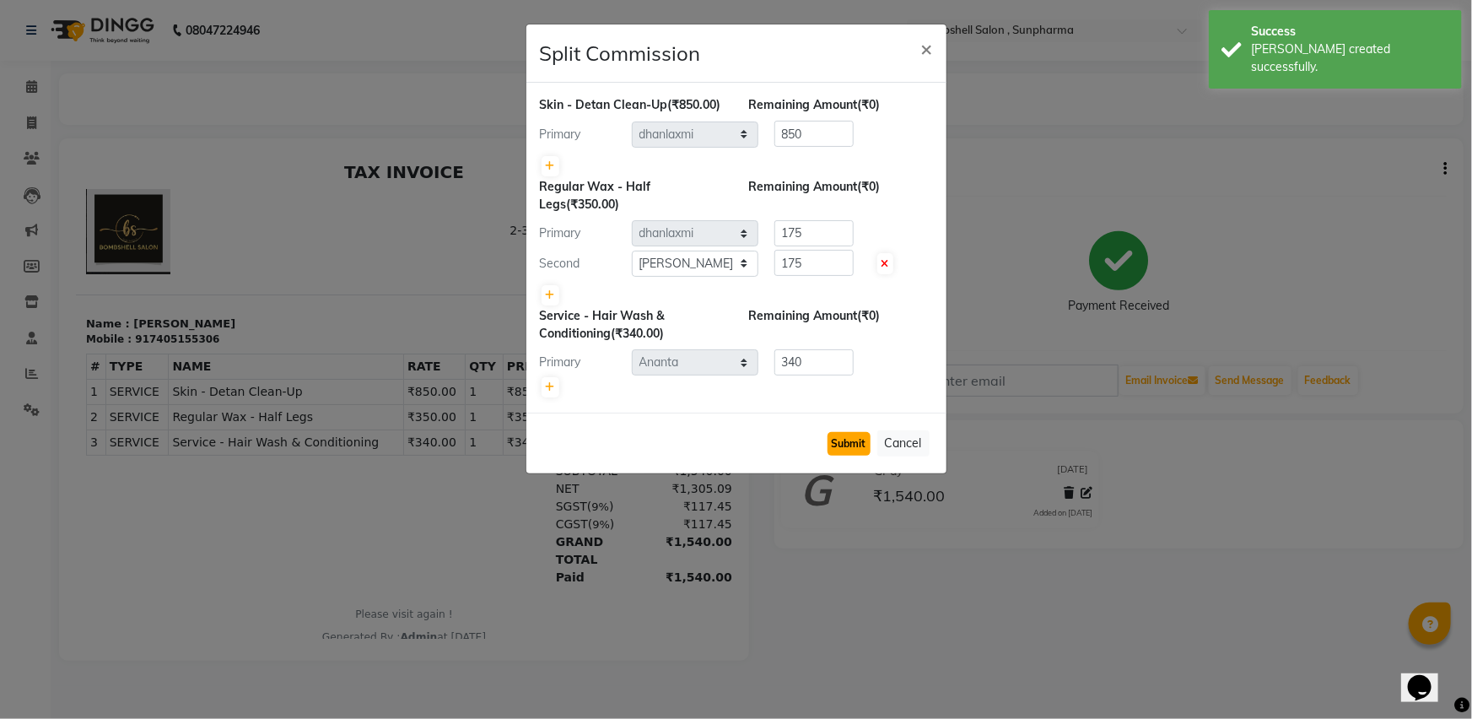
click at [847, 436] on button "Submit" at bounding box center [849, 444] width 43 height 24
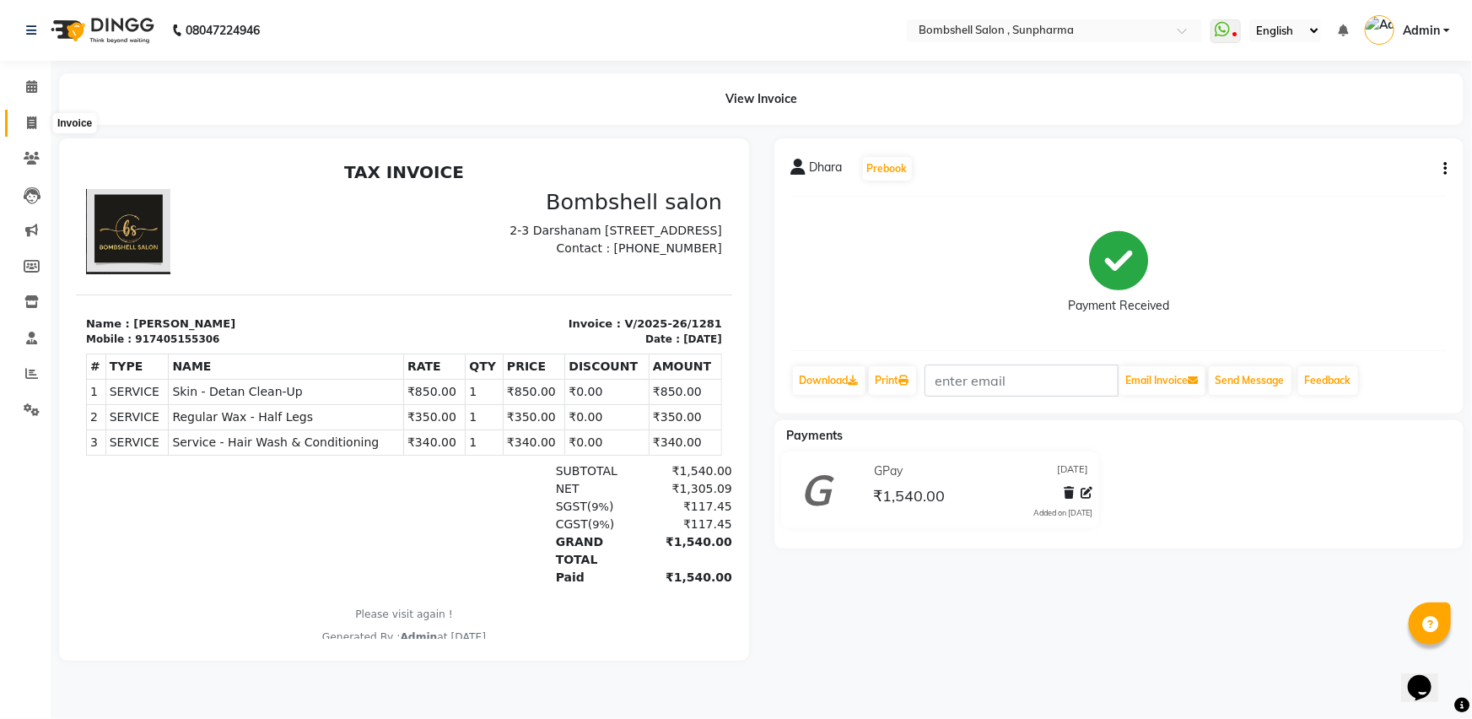
click at [27, 122] on icon at bounding box center [31, 122] width 9 height 13
select select "4965"
select select "service"
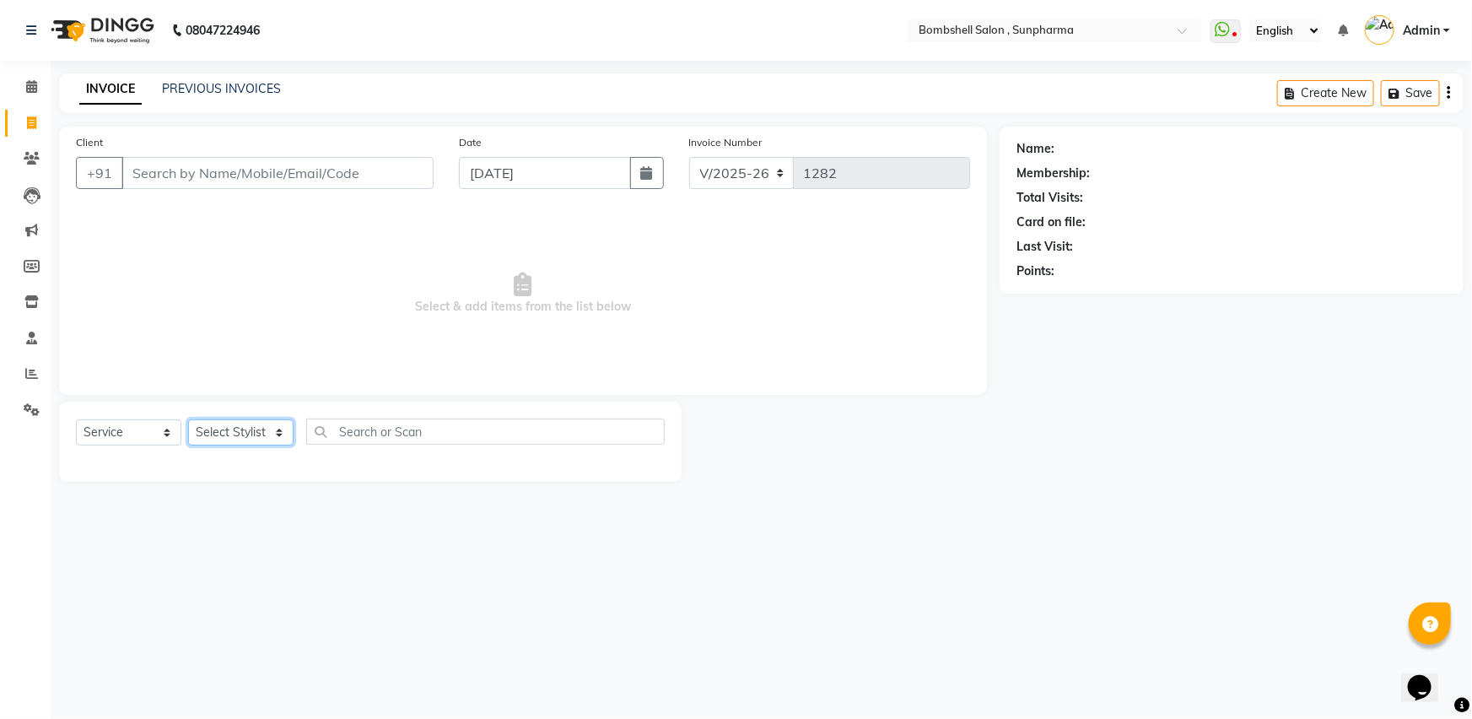
click at [244, 434] on select "Select Stylist [PERSON_NAME] Ananta [PERSON_NAME] [PERSON_NAME] dhanlaxmi poona…" at bounding box center [240, 432] width 105 height 26
select select "86696"
click at [188, 419] on select "Select Stylist [PERSON_NAME] Ananta [PERSON_NAME] [PERSON_NAME] dhanlaxmi poona…" at bounding box center [240, 432] width 105 height 26
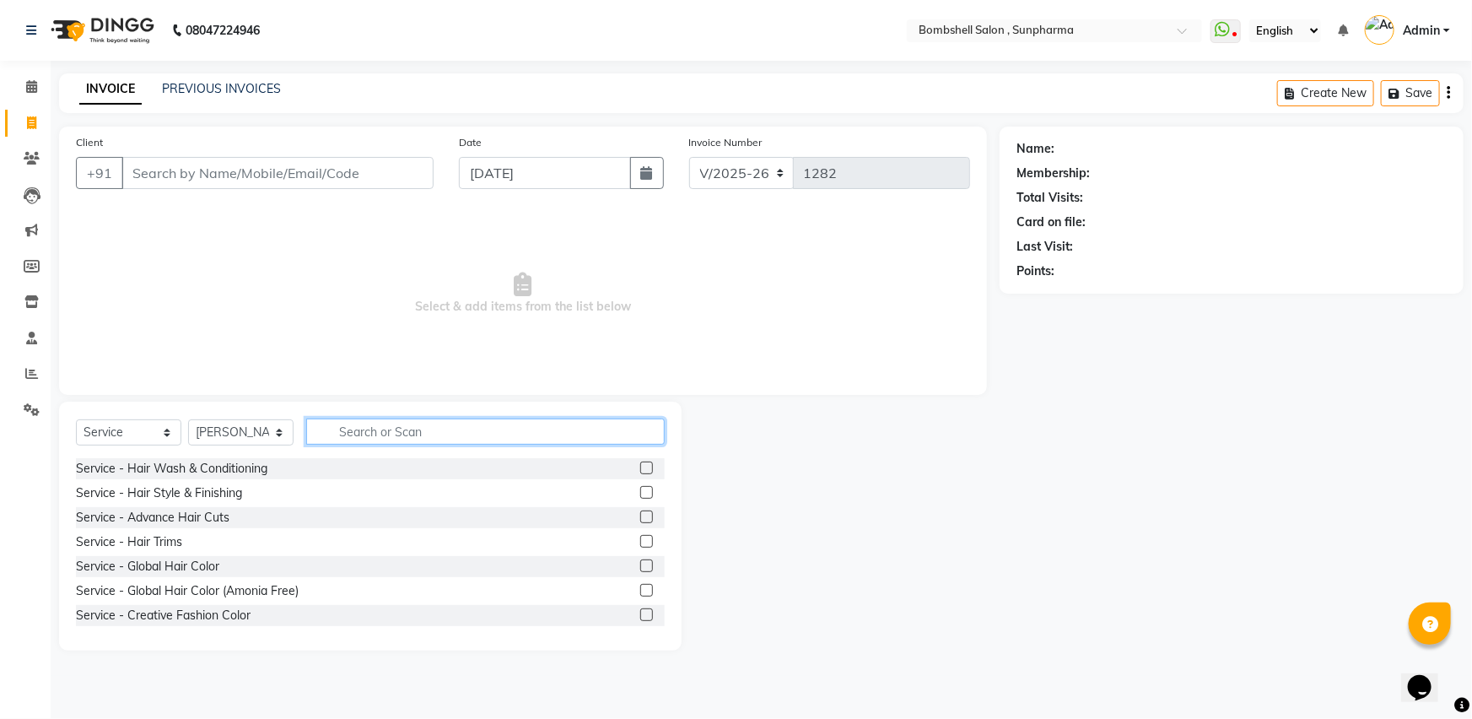
click at [403, 430] on input "text" at bounding box center [485, 431] width 359 height 26
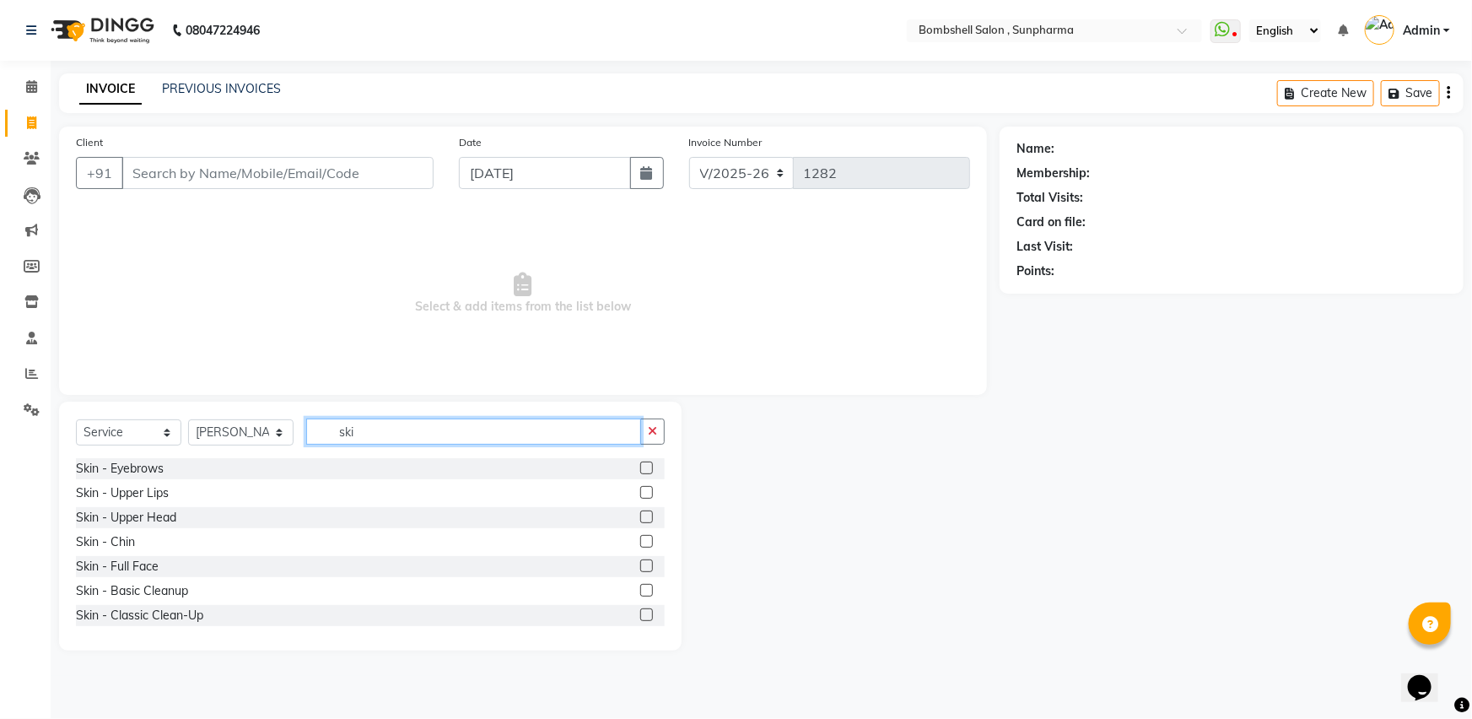
type input "ski"
click at [640, 470] on label at bounding box center [646, 467] width 13 height 13
click at [640, 470] on input "checkbox" at bounding box center [645, 468] width 11 height 11
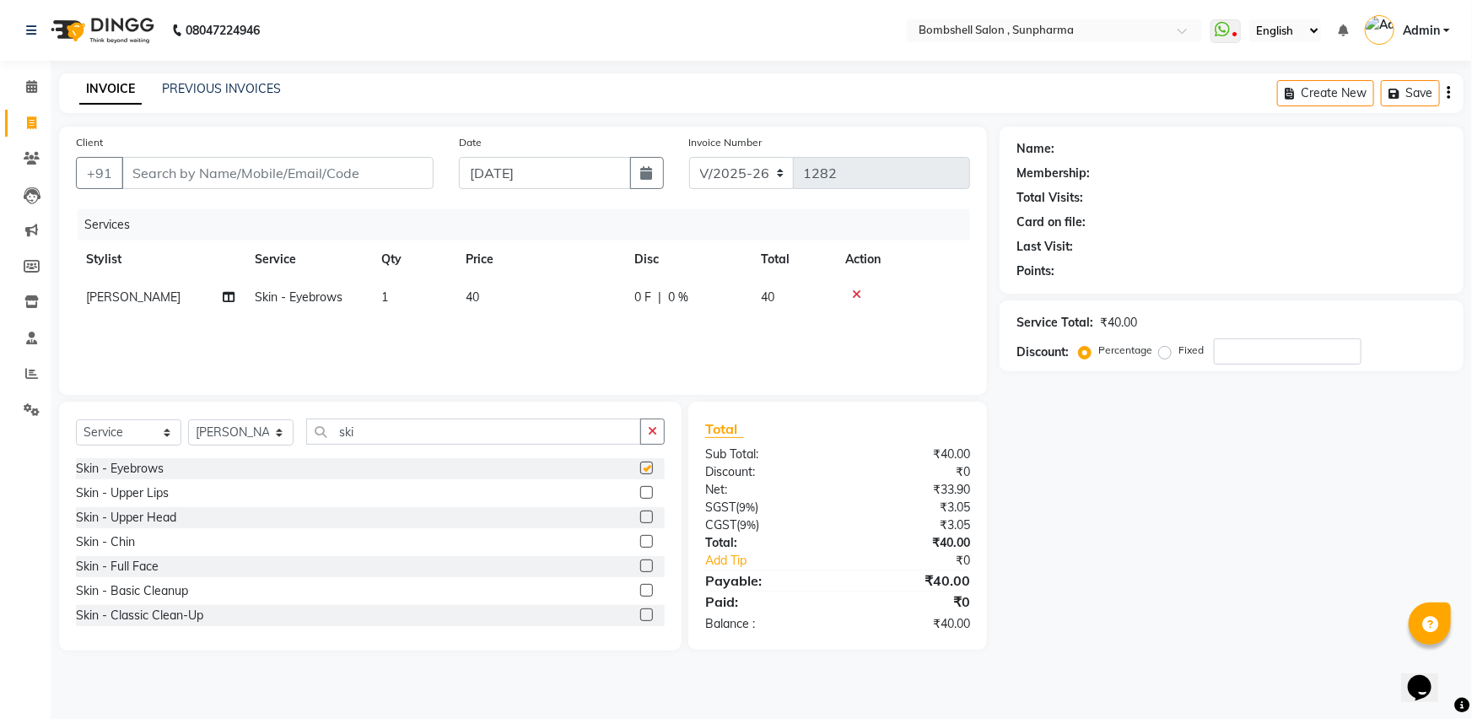
checkbox input "false"
click at [494, 288] on td "40" at bounding box center [540, 297] width 169 height 38
select select "86696"
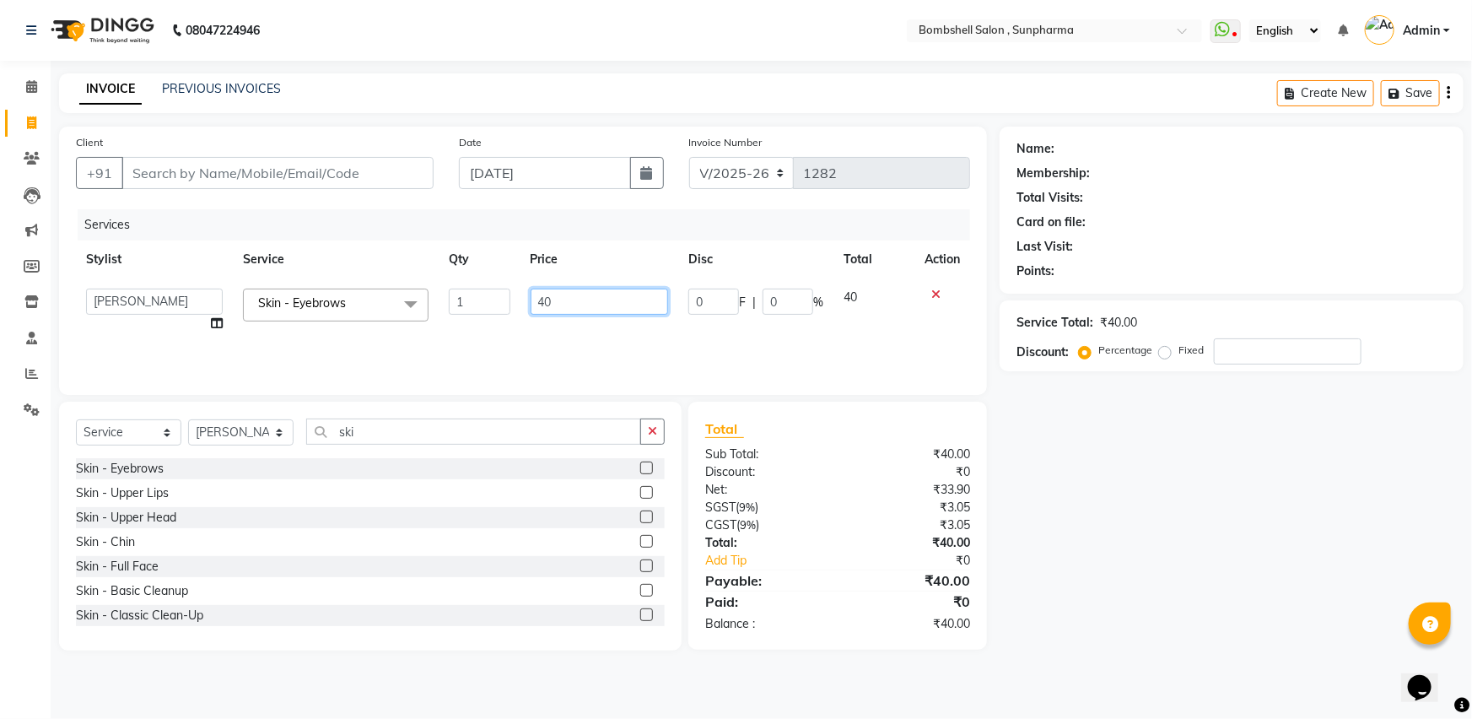
click at [564, 300] on input "40" at bounding box center [600, 301] width 138 height 26
type input "4"
type input "50"
click at [644, 421] on button "button" at bounding box center [652, 431] width 24 height 26
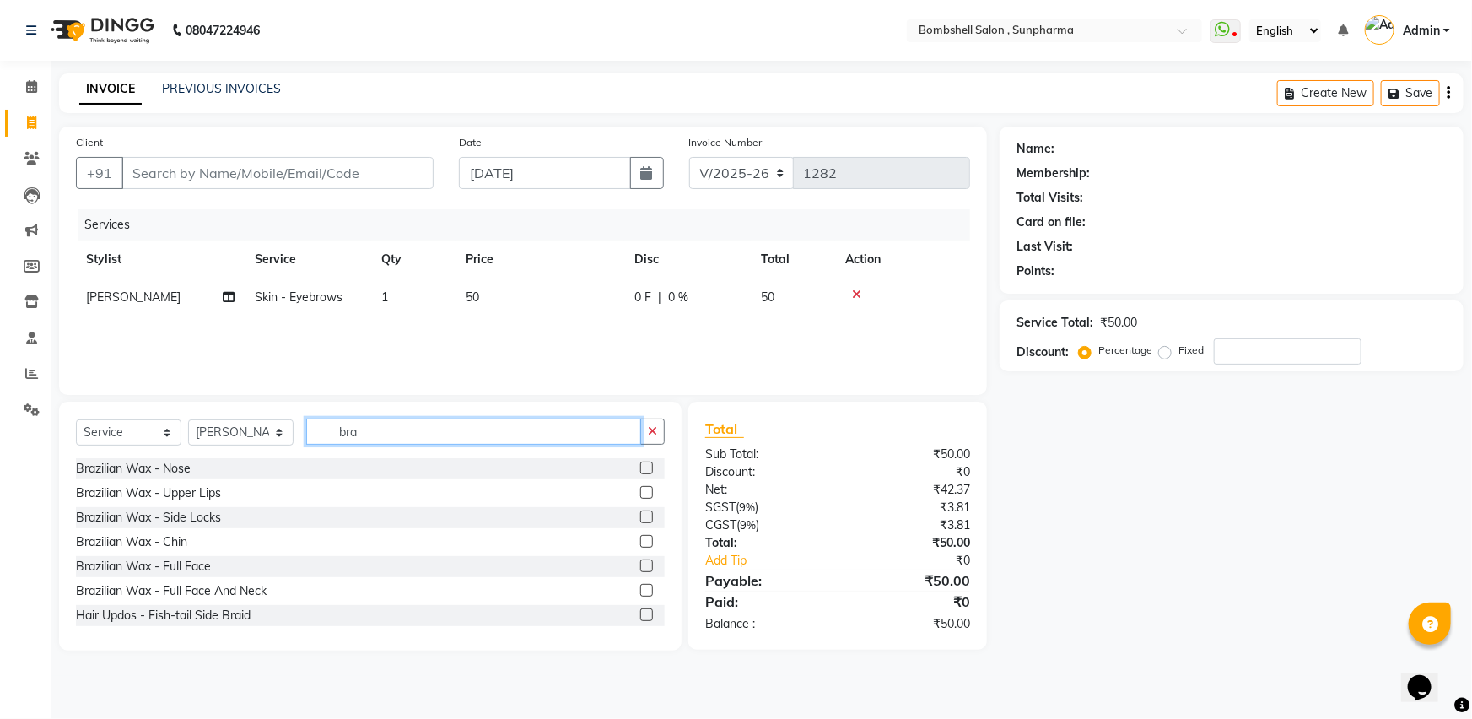
type input "bra"
click at [640, 565] on label at bounding box center [646, 565] width 13 height 13
click at [640, 565] on input "checkbox" at bounding box center [645, 566] width 11 height 11
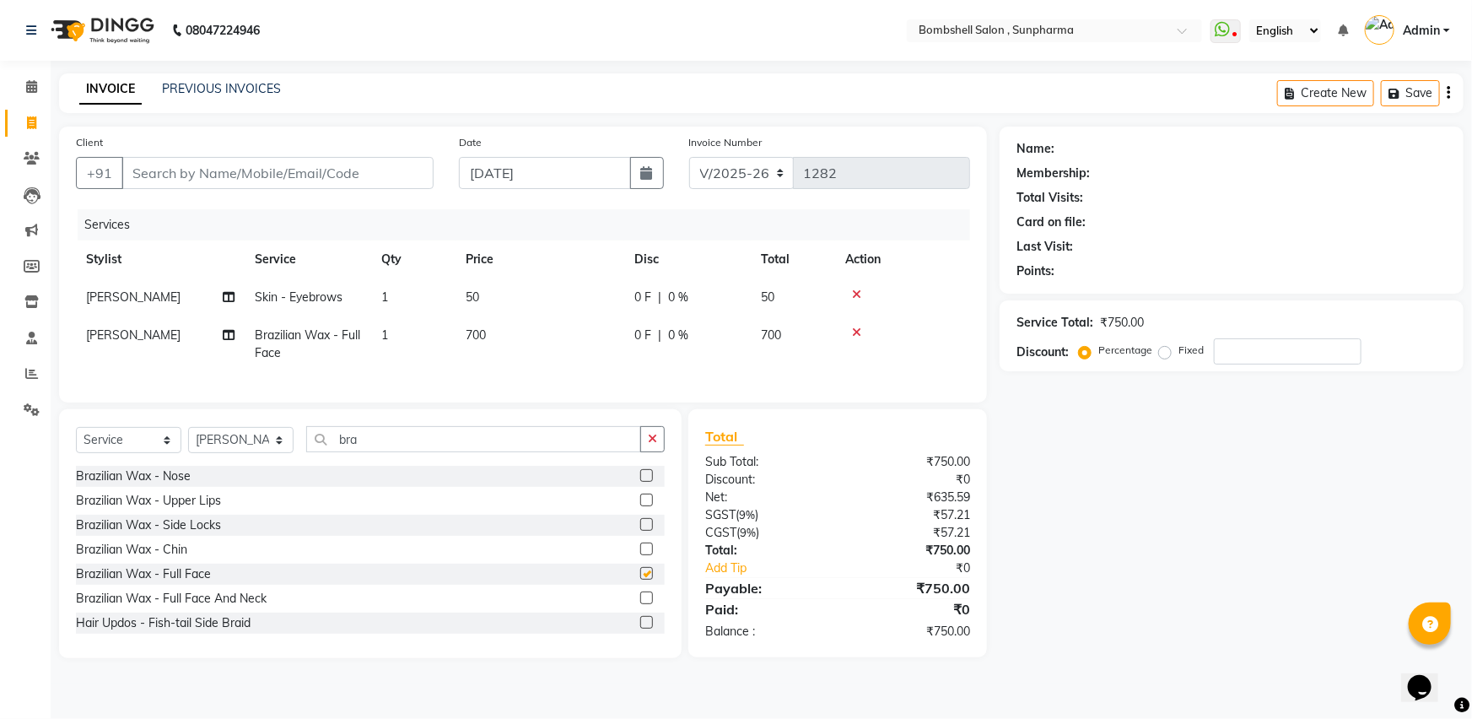
checkbox input "false"
click at [488, 337] on td "700" at bounding box center [540, 344] width 169 height 56
select select "86696"
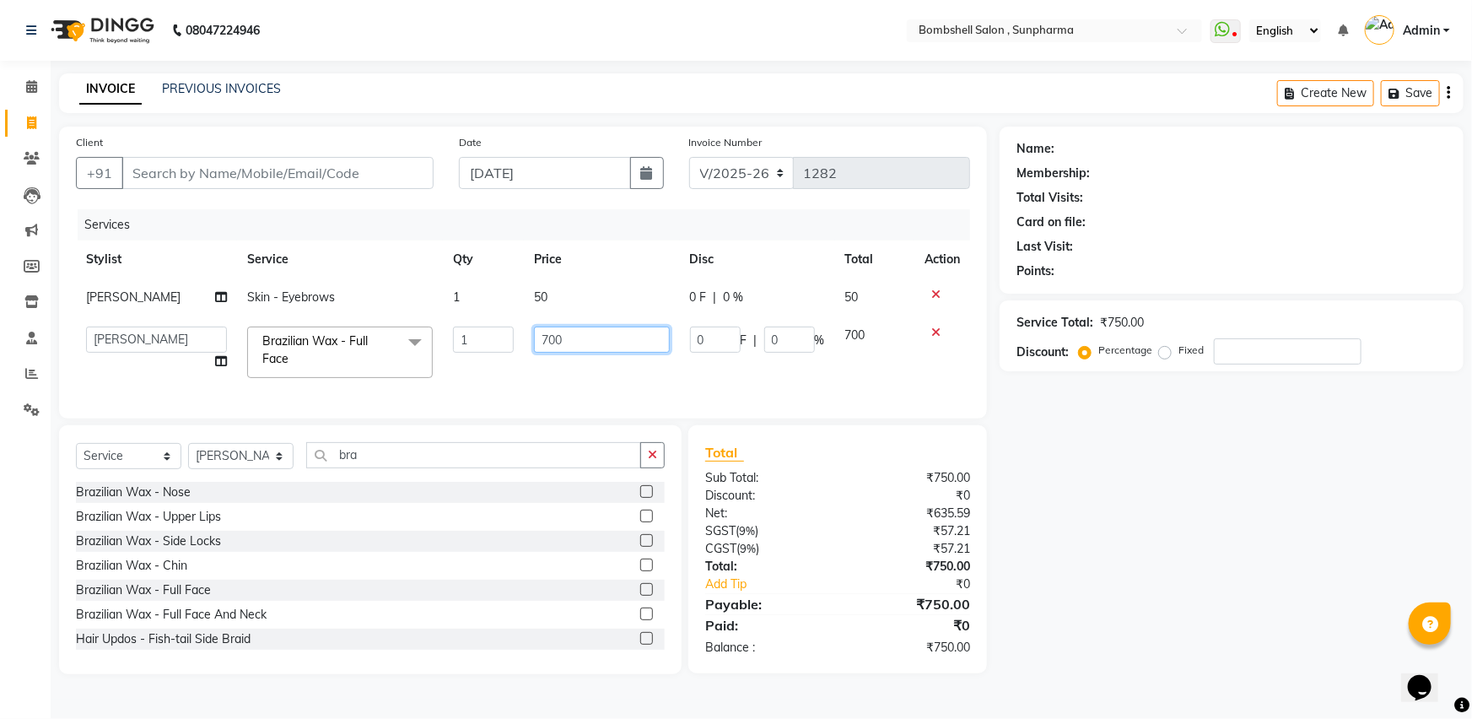
click at [594, 344] on input "700" at bounding box center [601, 339] width 135 height 26
type input "7"
type input "800"
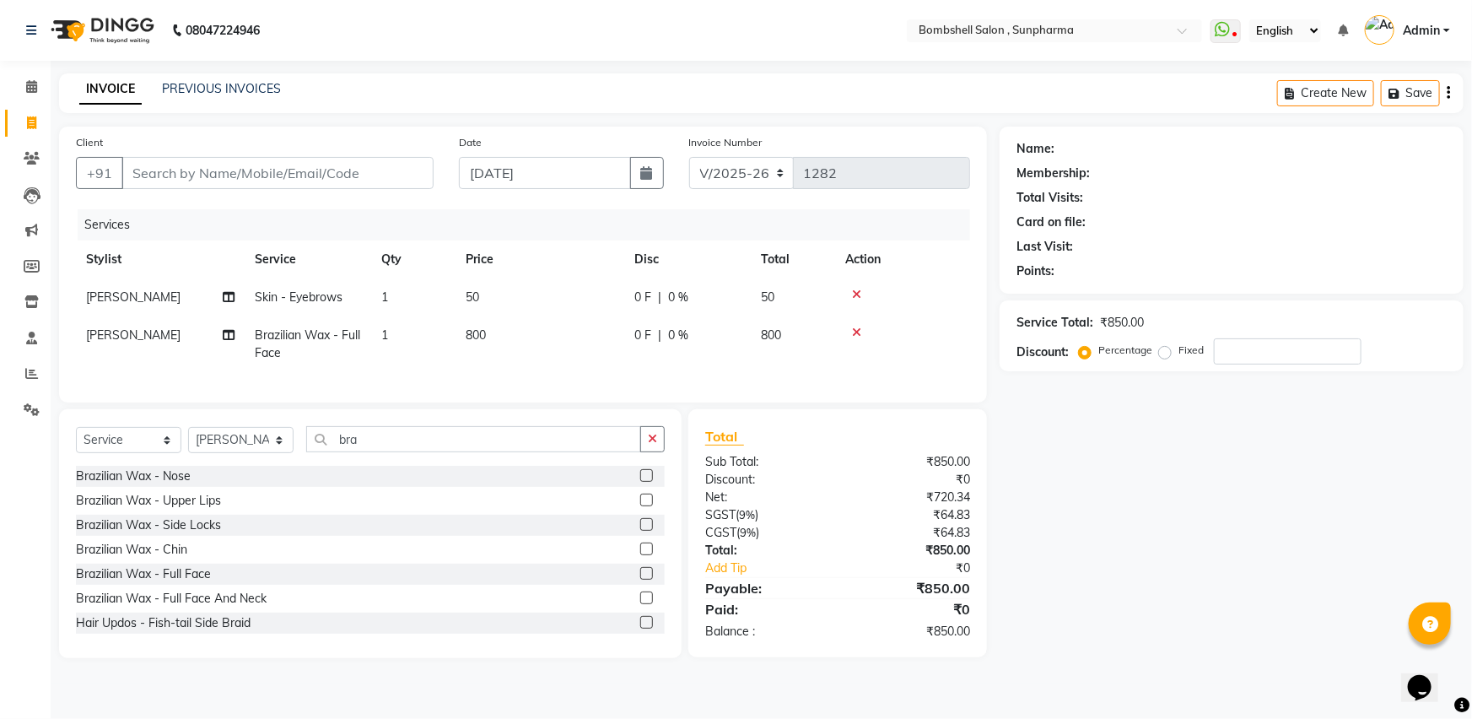
click at [1116, 414] on div "Name: Membership: Total Visits: Card on file: Last Visit: Points: Service Total…" at bounding box center [1238, 392] width 477 height 531
click at [653, 445] on icon "button" at bounding box center [652, 439] width 9 height 12
type input "wax"
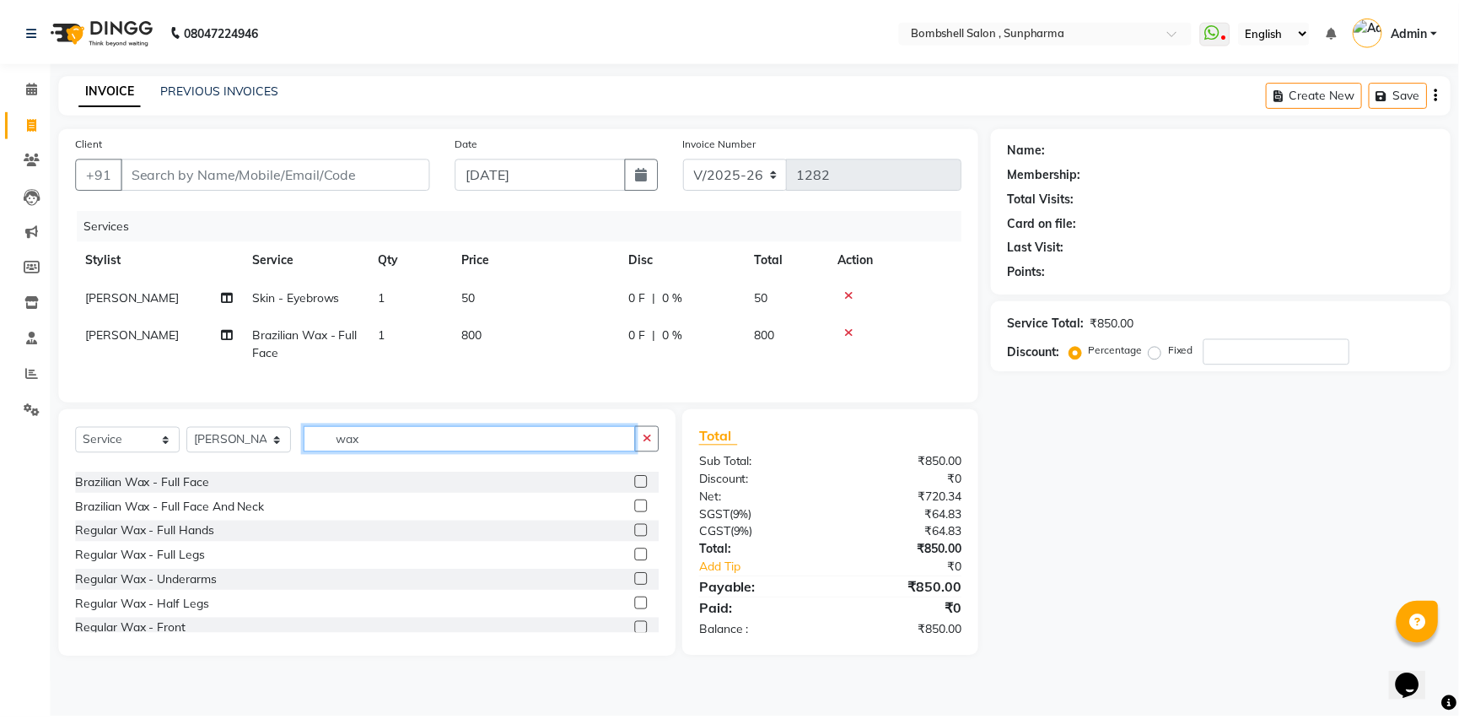
scroll to position [62, 0]
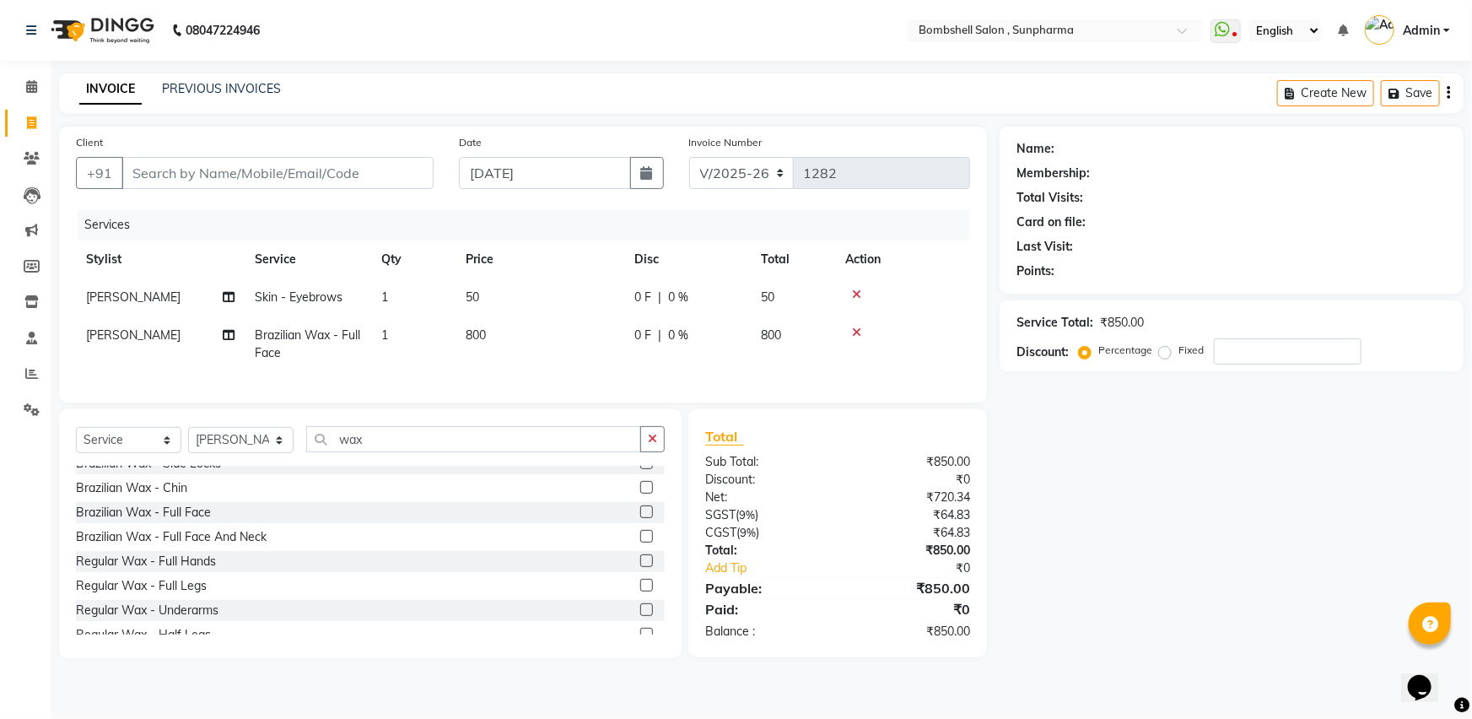
click at [640, 567] on label at bounding box center [646, 560] width 13 height 13
click at [640, 567] on input "checkbox" at bounding box center [645, 561] width 11 height 11
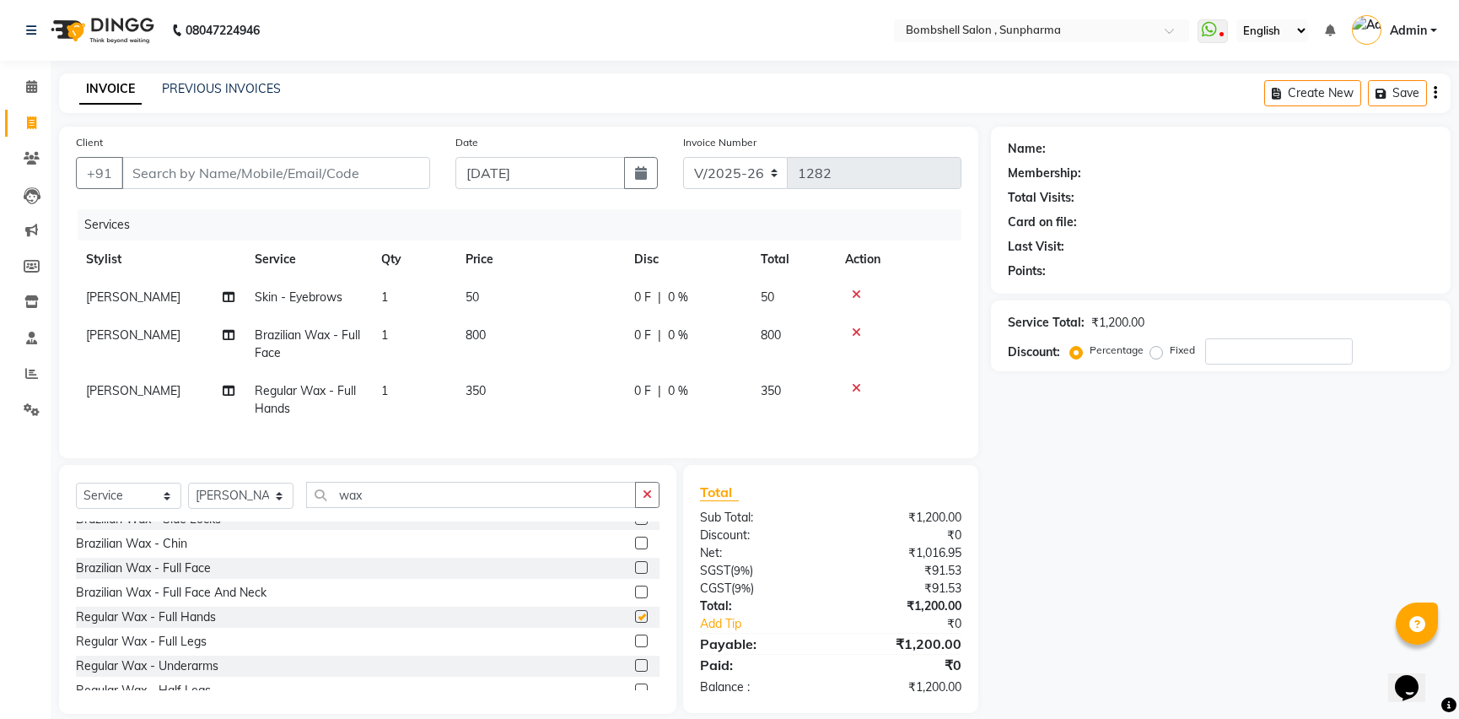
checkbox input "false"
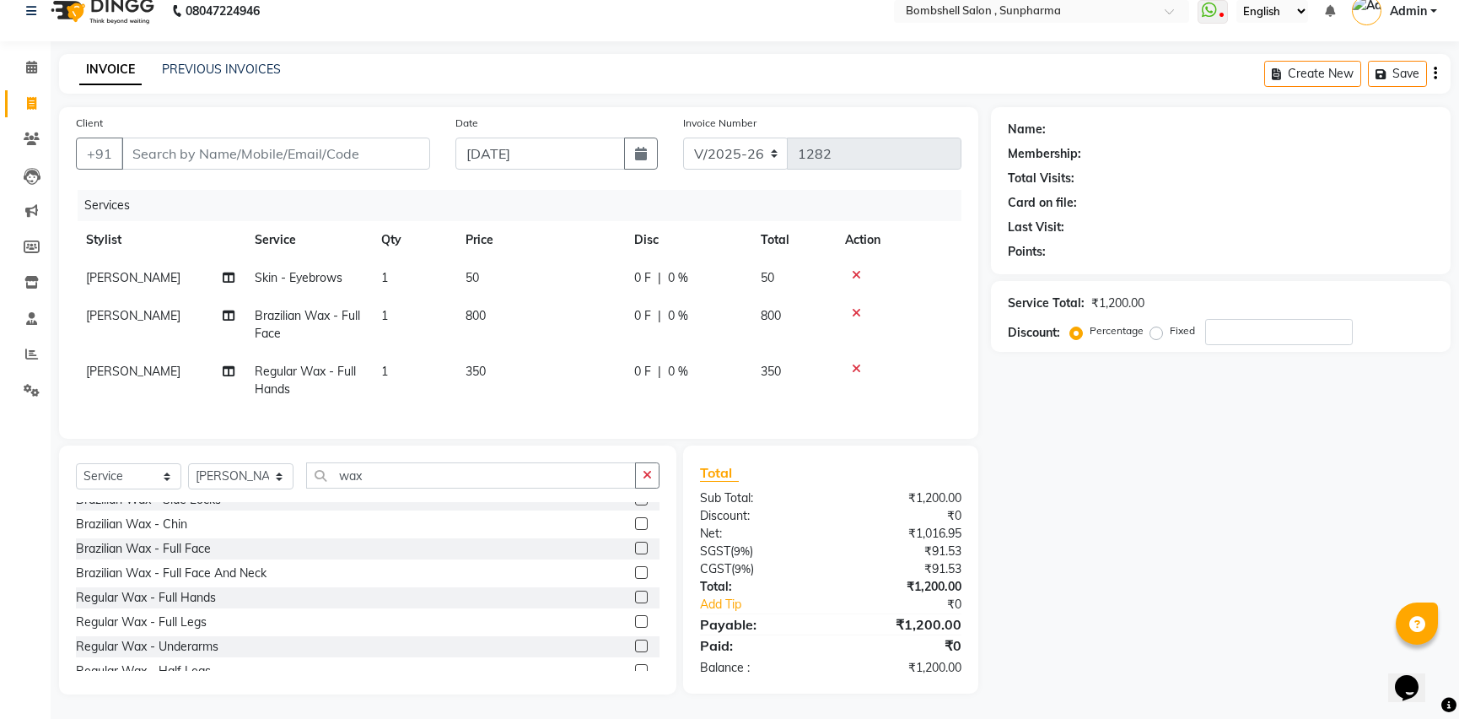
scroll to position [34, 0]
click at [100, 363] on span "[PERSON_NAME]" at bounding box center [133, 370] width 94 height 15
select select "86696"
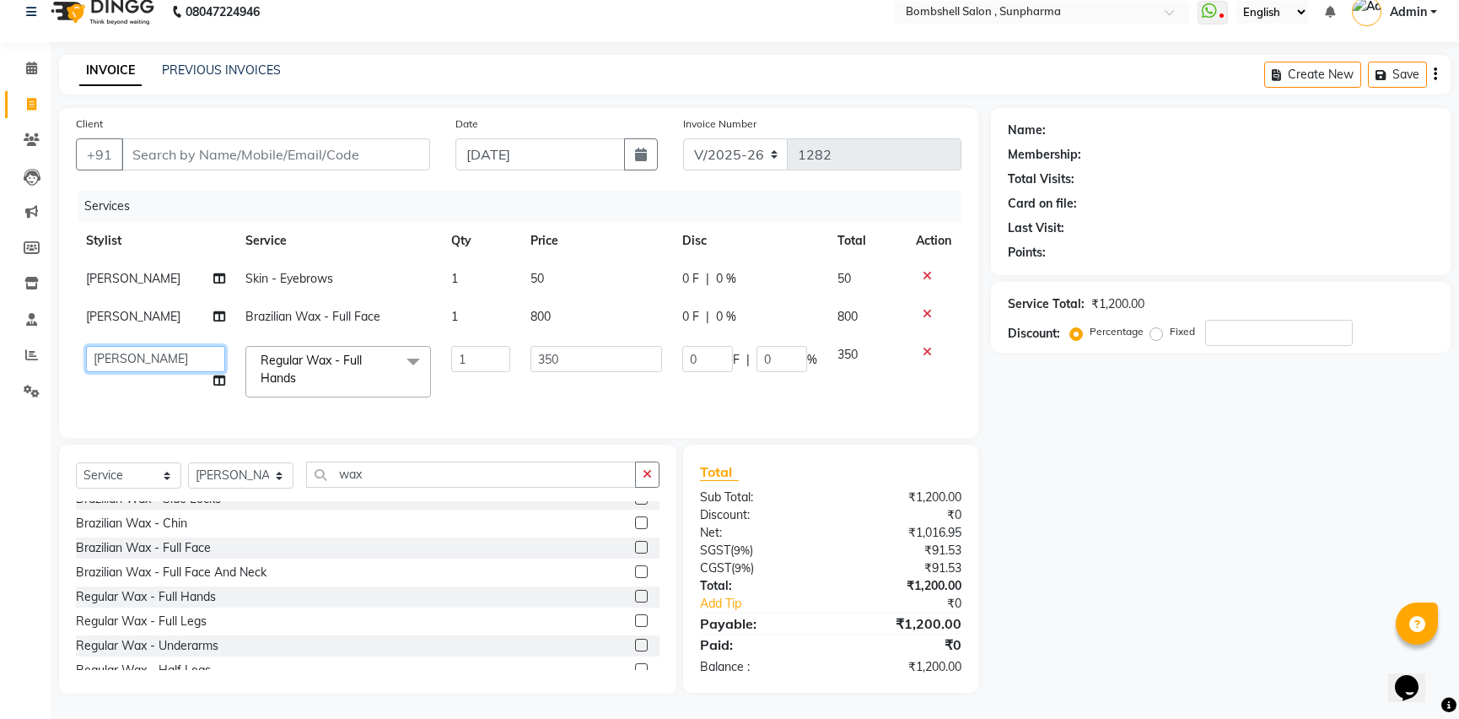
click at [146, 346] on select "[PERSON_NAME] Ananta [PERSON_NAME] [PERSON_NAME] dhanlaxmi poonam [PERSON_NAME]" at bounding box center [155, 359] width 139 height 26
select select "74825"
click at [231, 476] on select "Select Stylist [PERSON_NAME] Ananta [PERSON_NAME] [PERSON_NAME] dhanlaxmi poona…" at bounding box center [240, 475] width 105 height 26
select select "74825"
click at [188, 462] on select "Select Stylist [PERSON_NAME] Ananta [PERSON_NAME] [PERSON_NAME] dhanlaxmi poona…" at bounding box center [240, 475] width 105 height 26
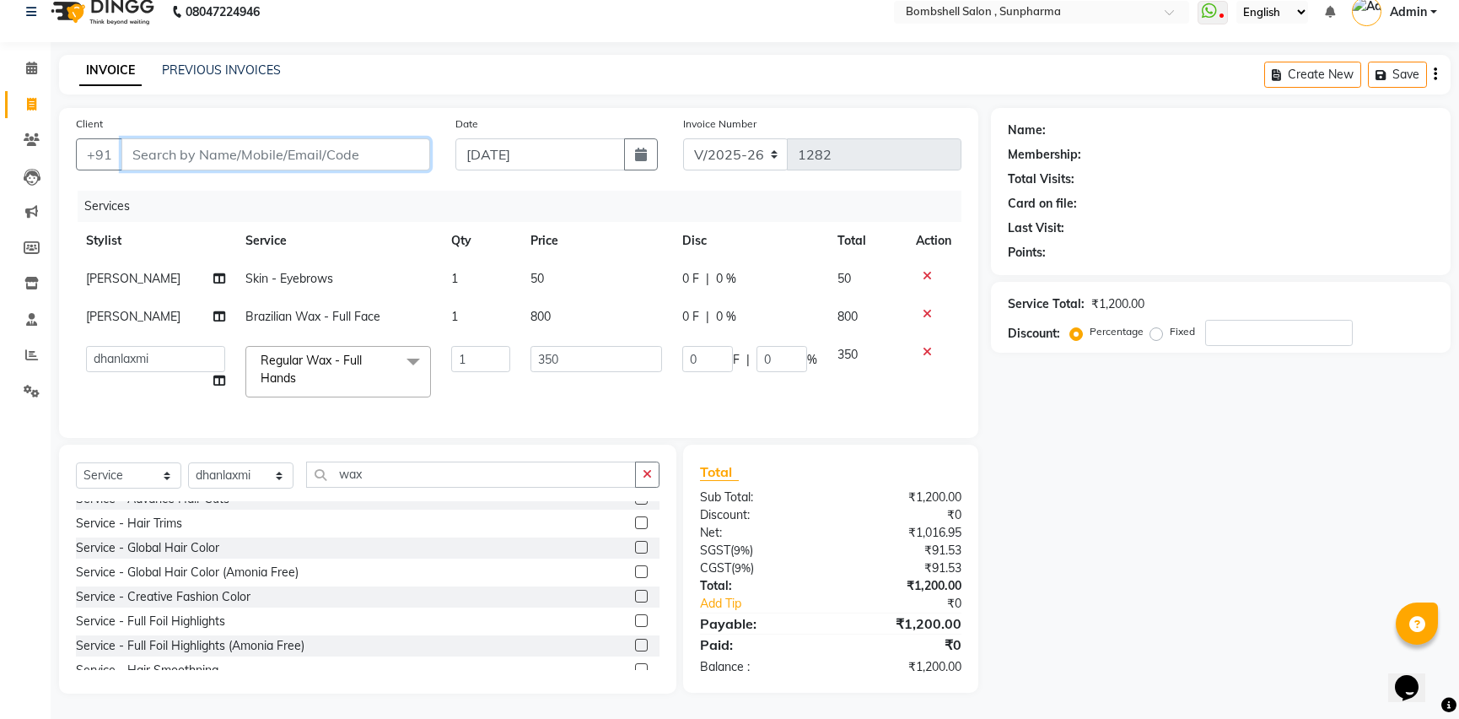
click at [375, 138] on input "Client" at bounding box center [275, 154] width 309 height 32
type input "8"
type input "0"
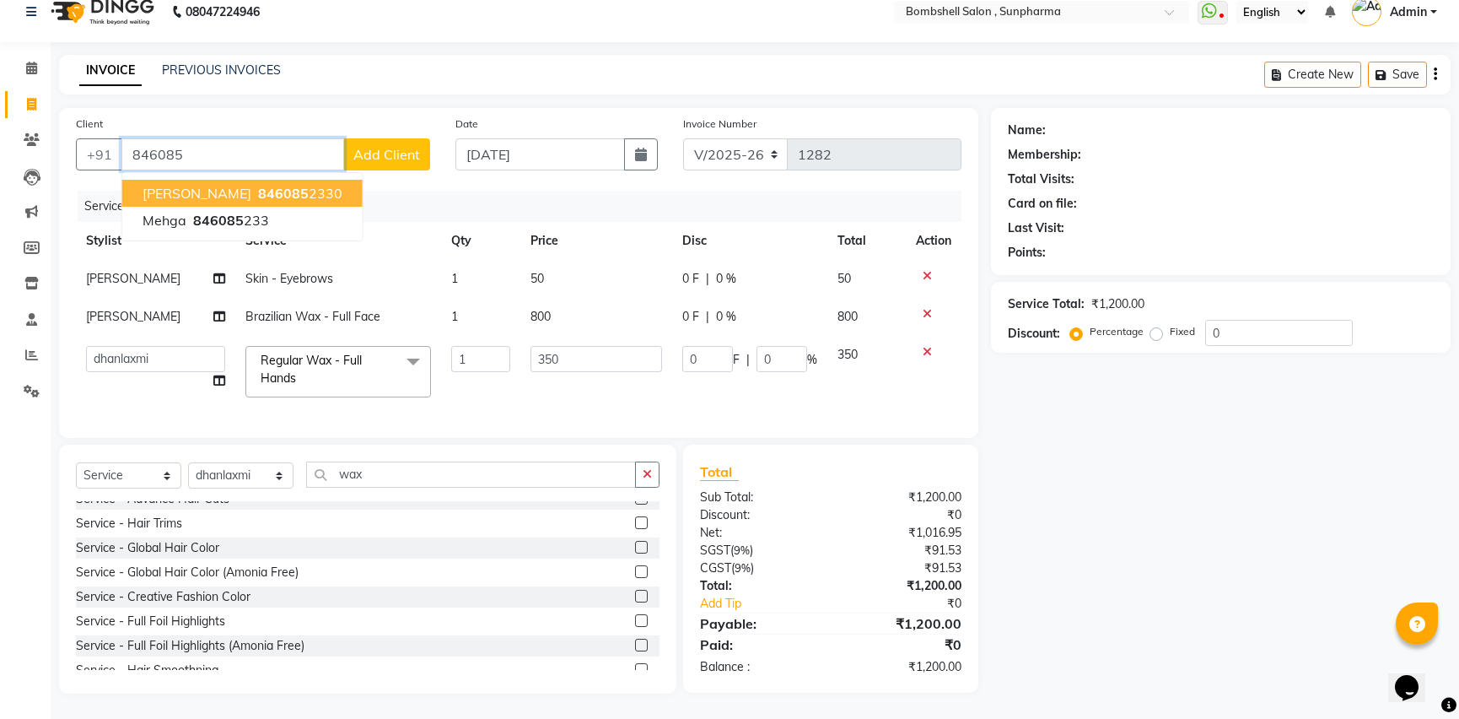
click at [278, 182] on button "[PERSON_NAME] 846085 2330" at bounding box center [242, 193] width 240 height 27
type input "8460852330"
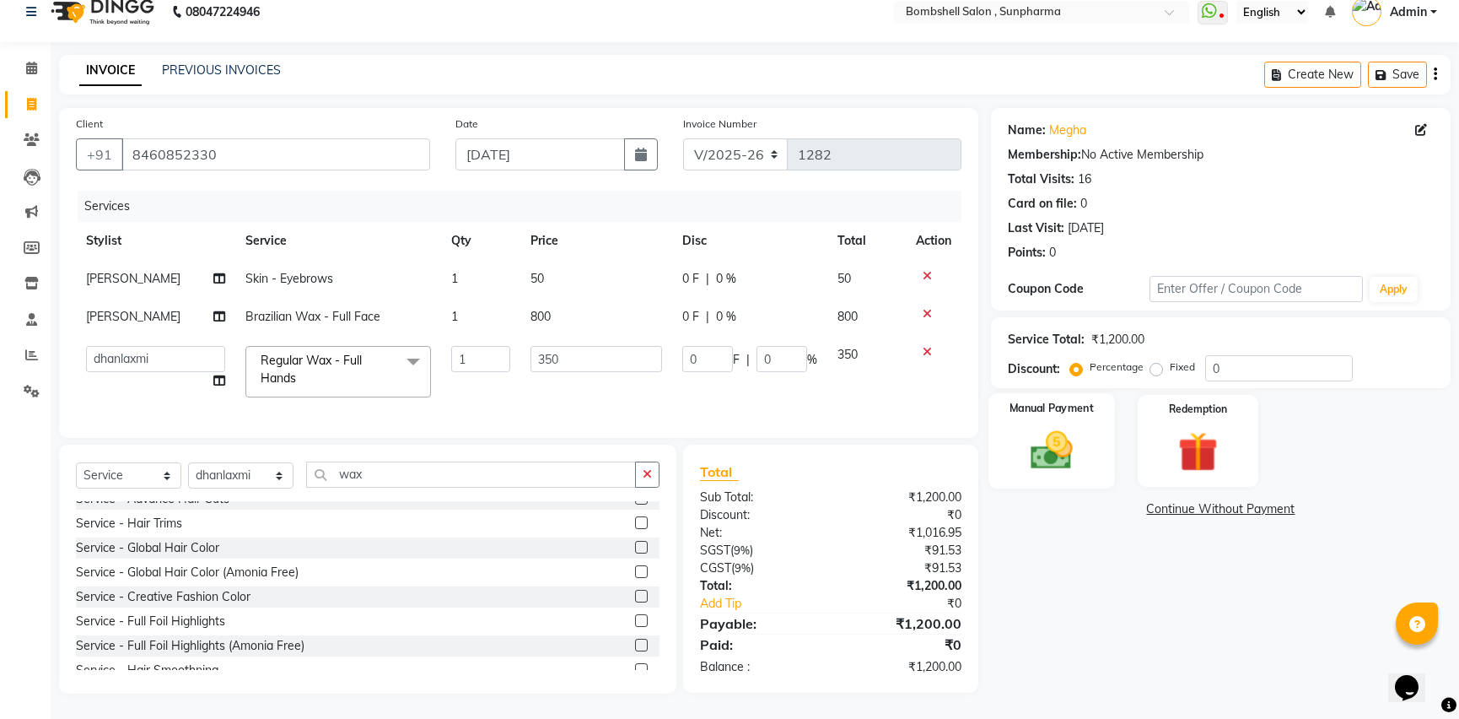
click at [1056, 429] on img at bounding box center [1051, 450] width 68 height 48
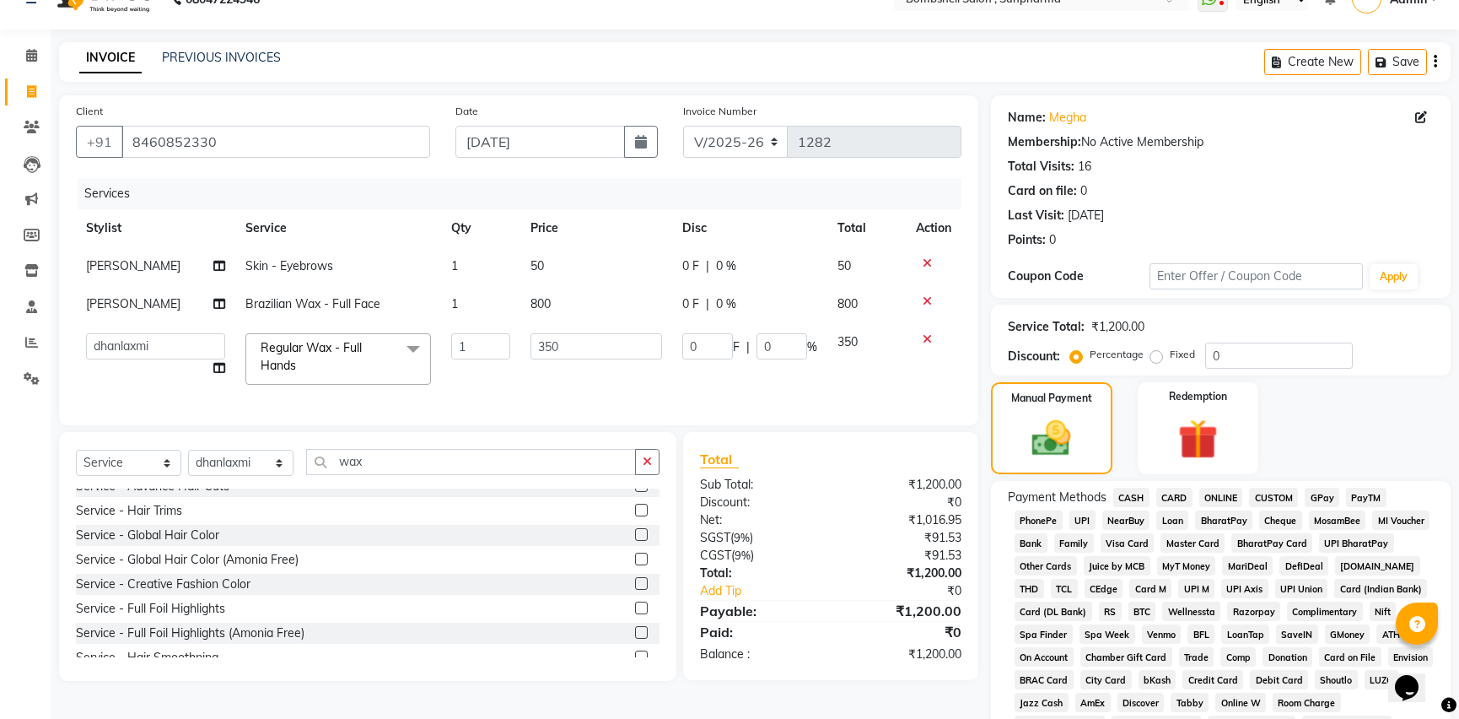
click at [1316, 493] on span "GPay" at bounding box center [1322, 497] width 35 height 19
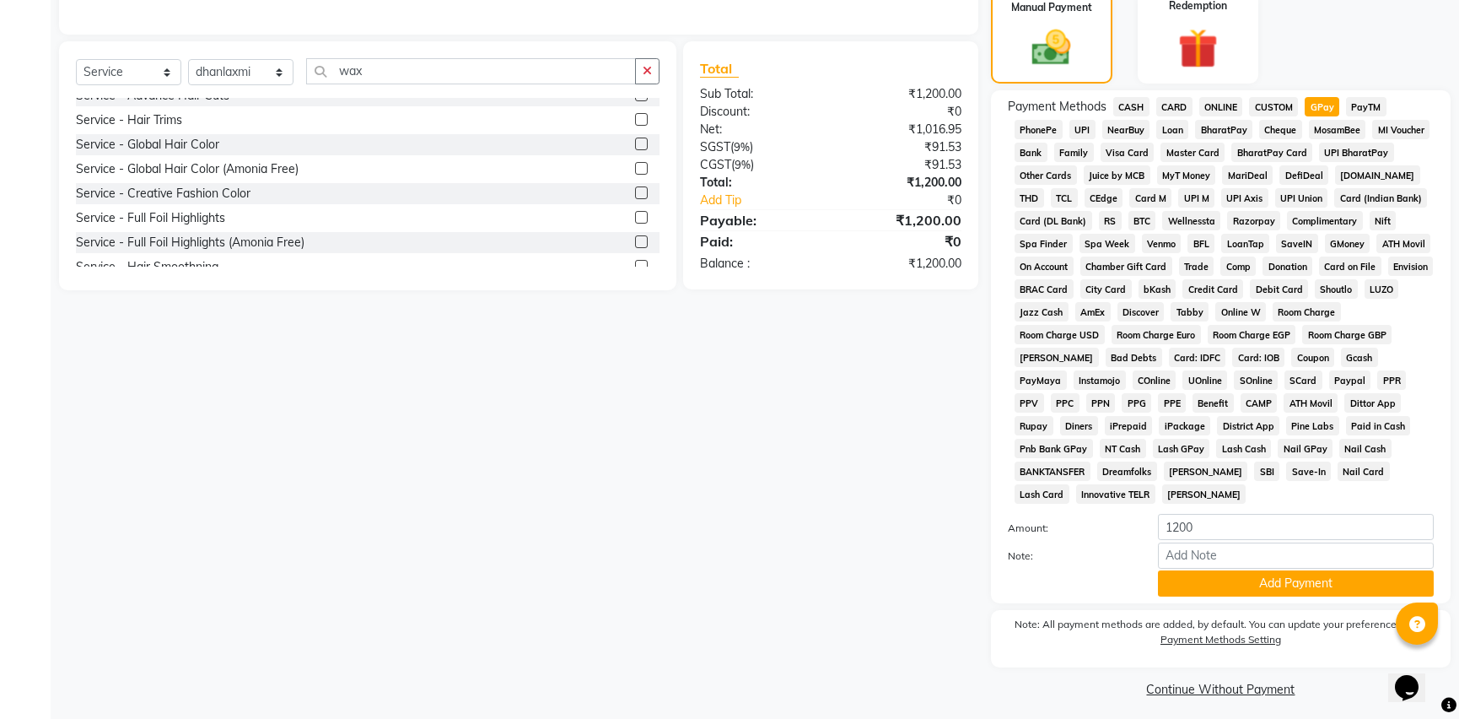
scroll to position [430, 0]
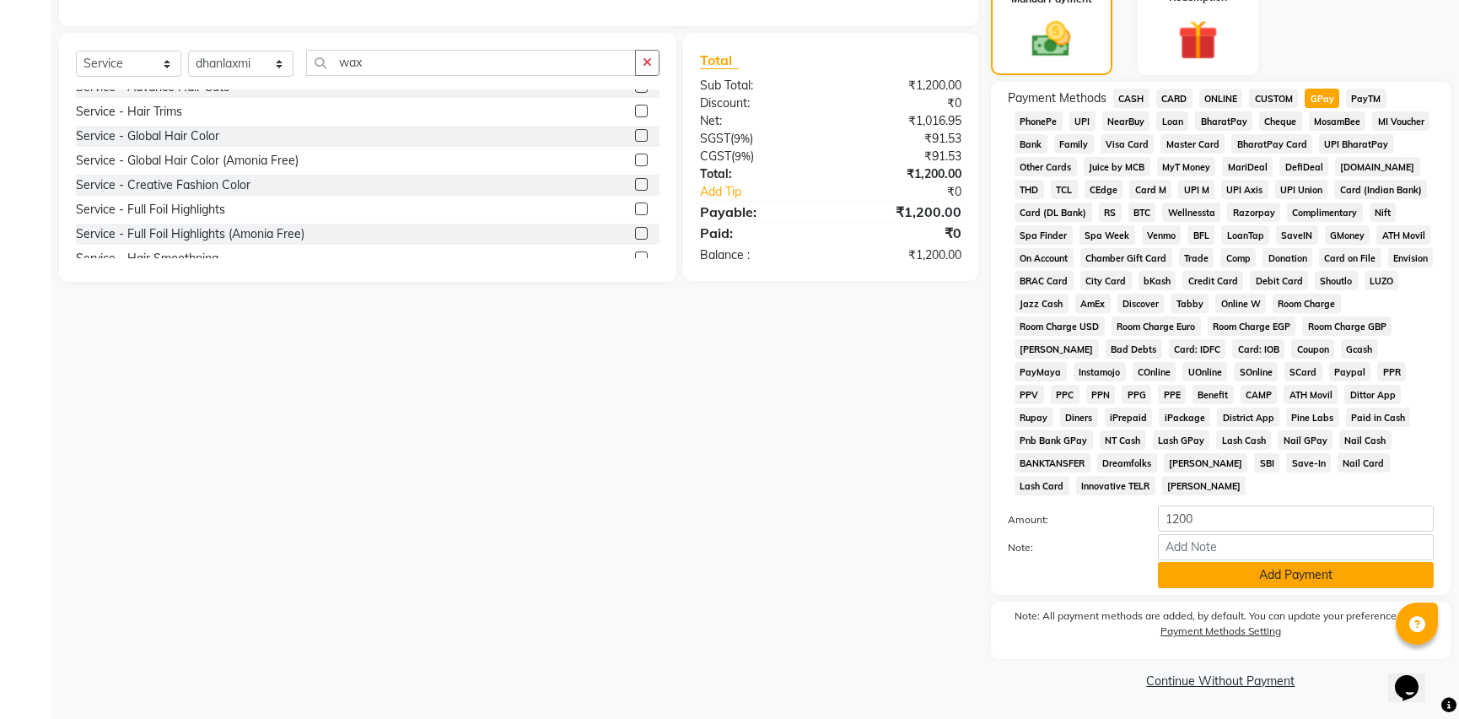
click at [1211, 579] on button "Add Payment" at bounding box center [1296, 575] width 276 height 26
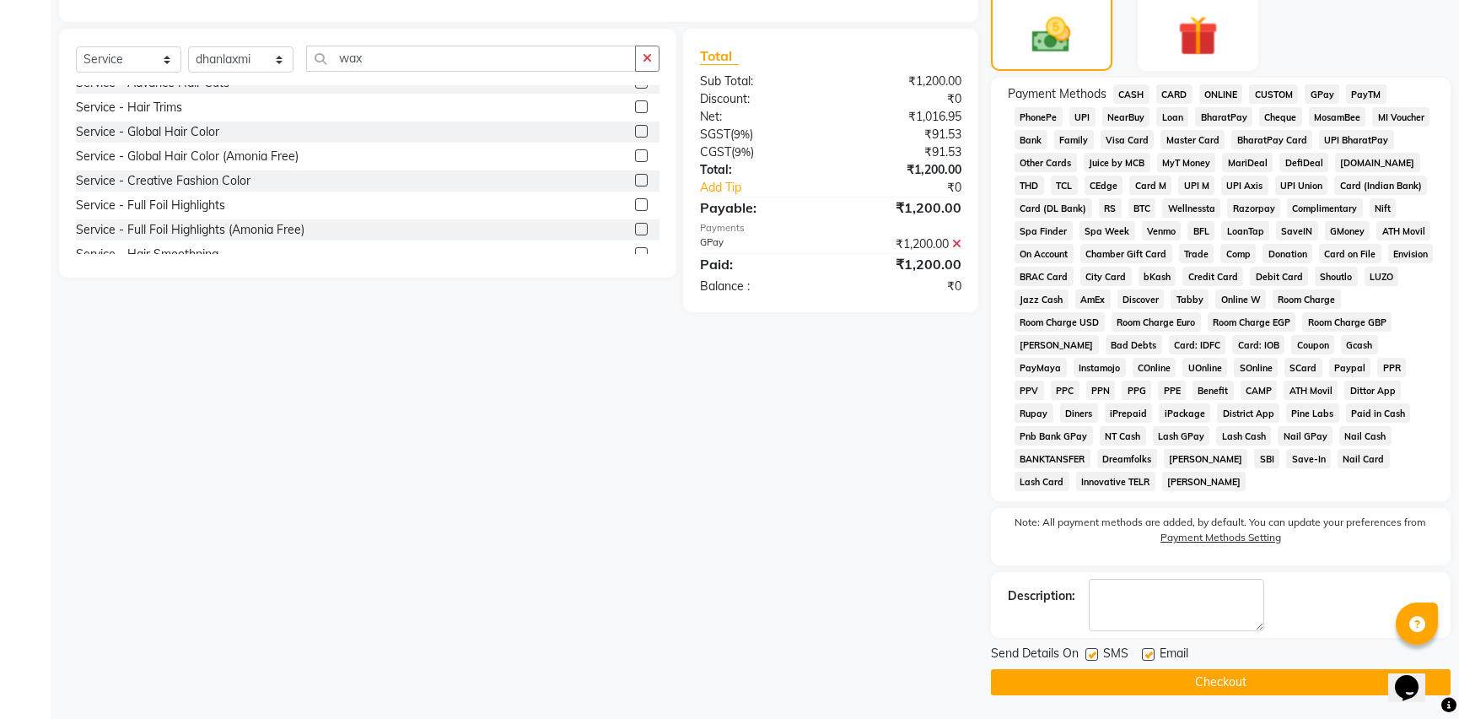
scroll to position [435, 0]
click at [1204, 682] on button "Checkout" at bounding box center [1221, 681] width 460 height 26
